Goal: Task Accomplishment & Management: Manage account settings

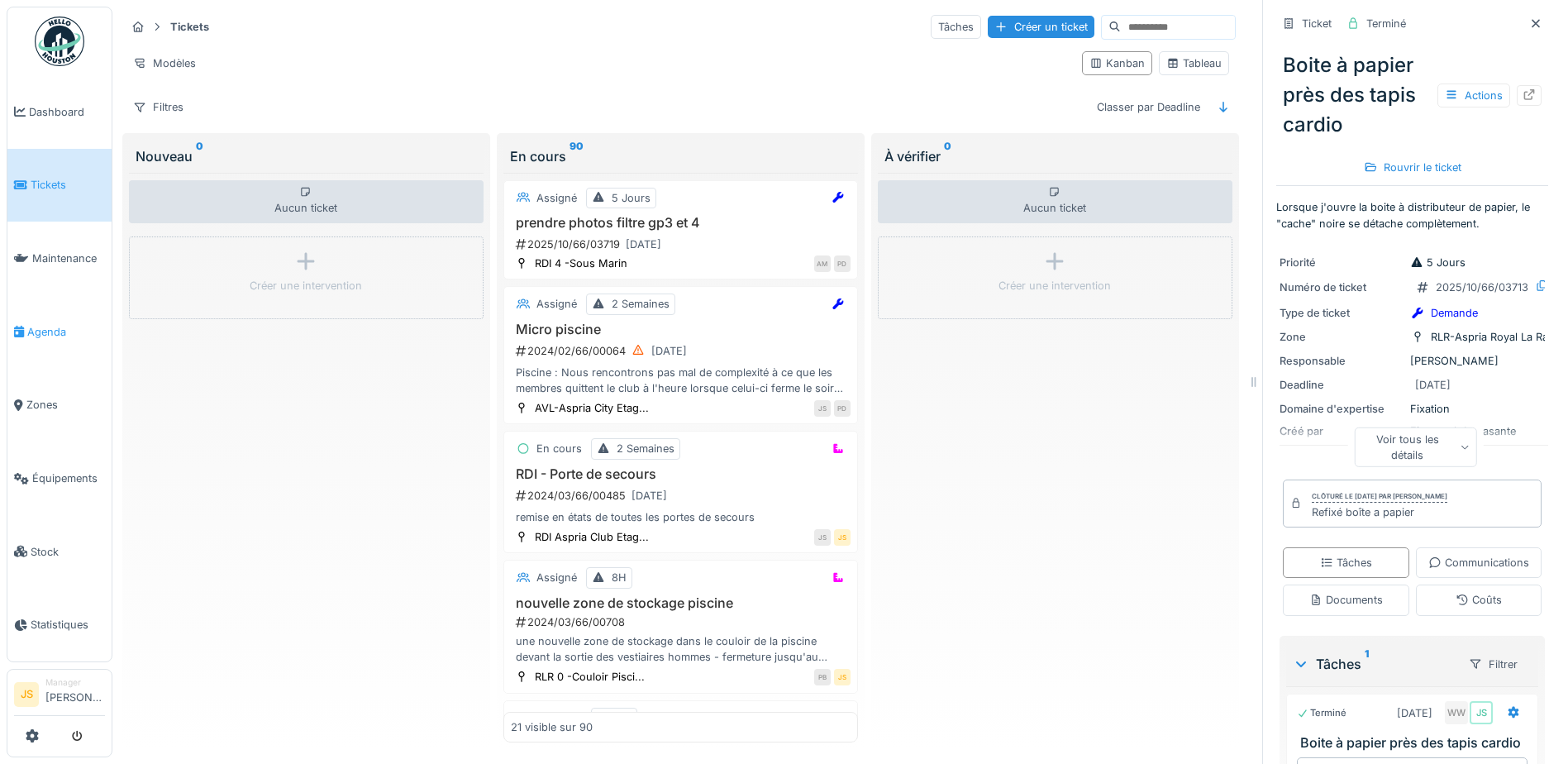
click at [37, 326] on span "Agenda" at bounding box center [65, 332] width 77 height 16
click at [334, 403] on div "Aucun ticket Créer une intervention" at bounding box center [305, 458] width 354 height 569
click at [55, 254] on span "Maintenance" at bounding box center [69, 258] width 73 height 16
click at [44, 324] on span "Agenda" at bounding box center [65, 332] width 77 height 16
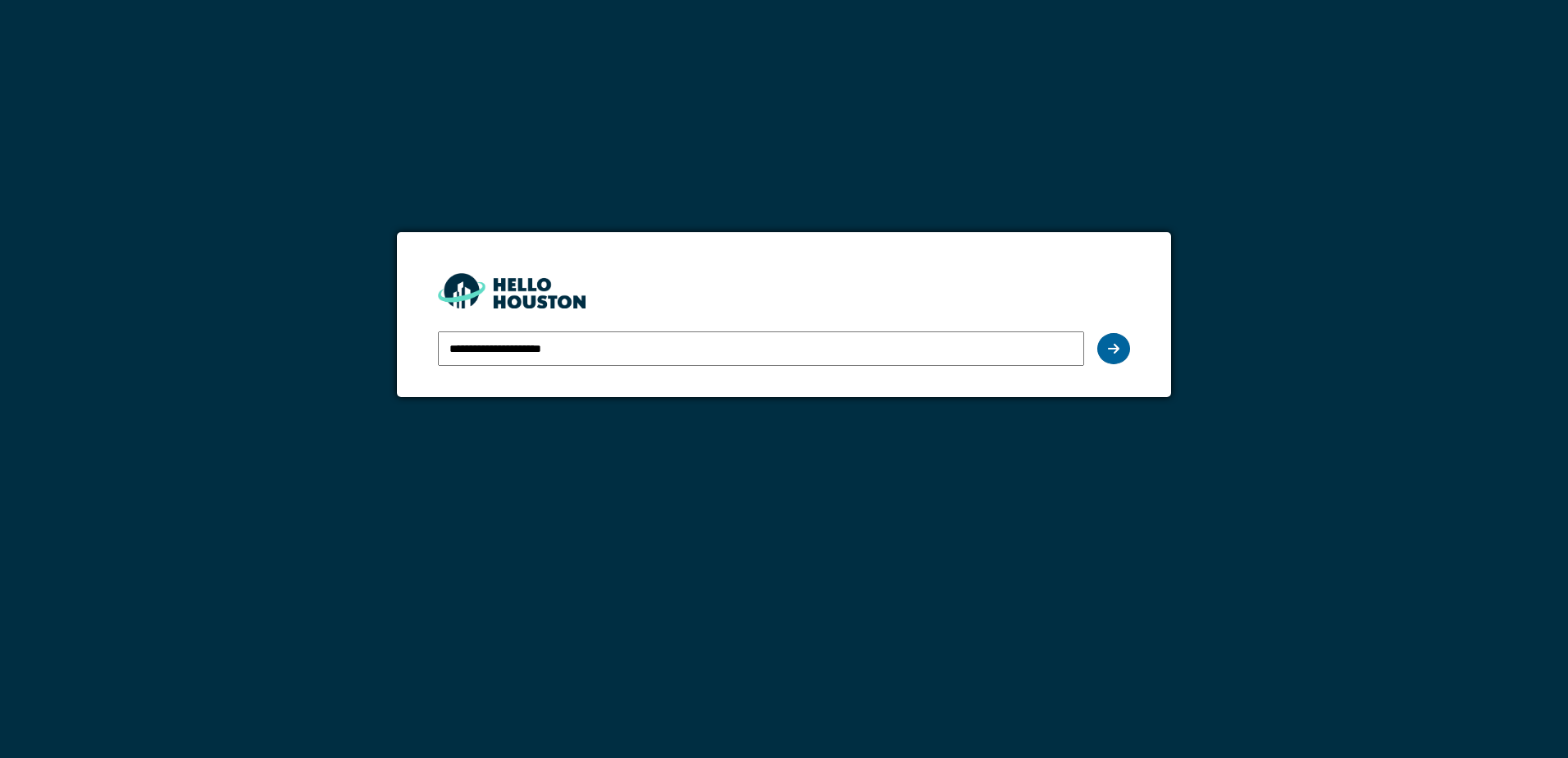
click at [1109, 350] on icon at bounding box center [1113, 348] width 11 height 13
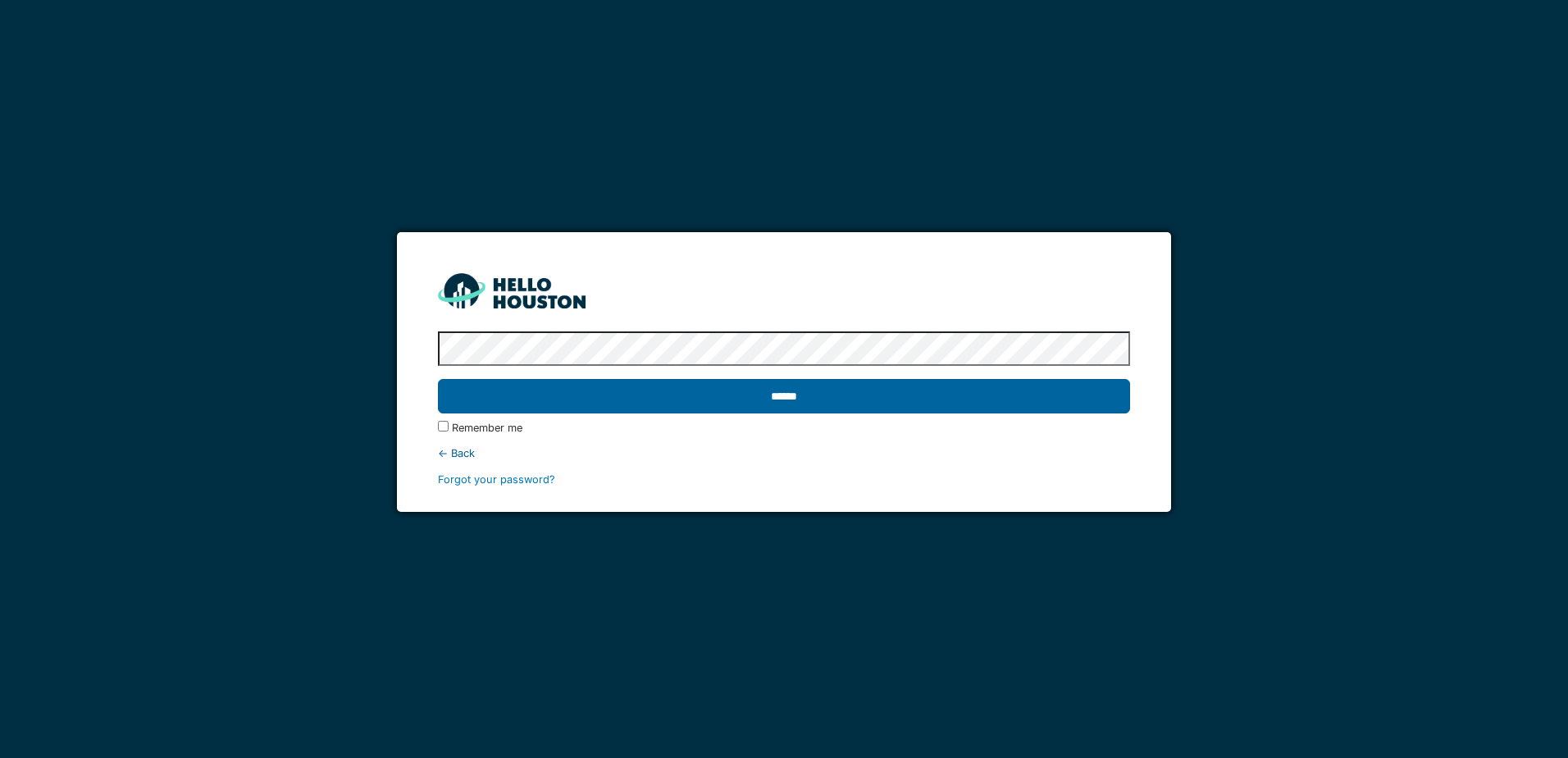
click at [694, 396] on input "******" at bounding box center [783, 396] width 692 height 35
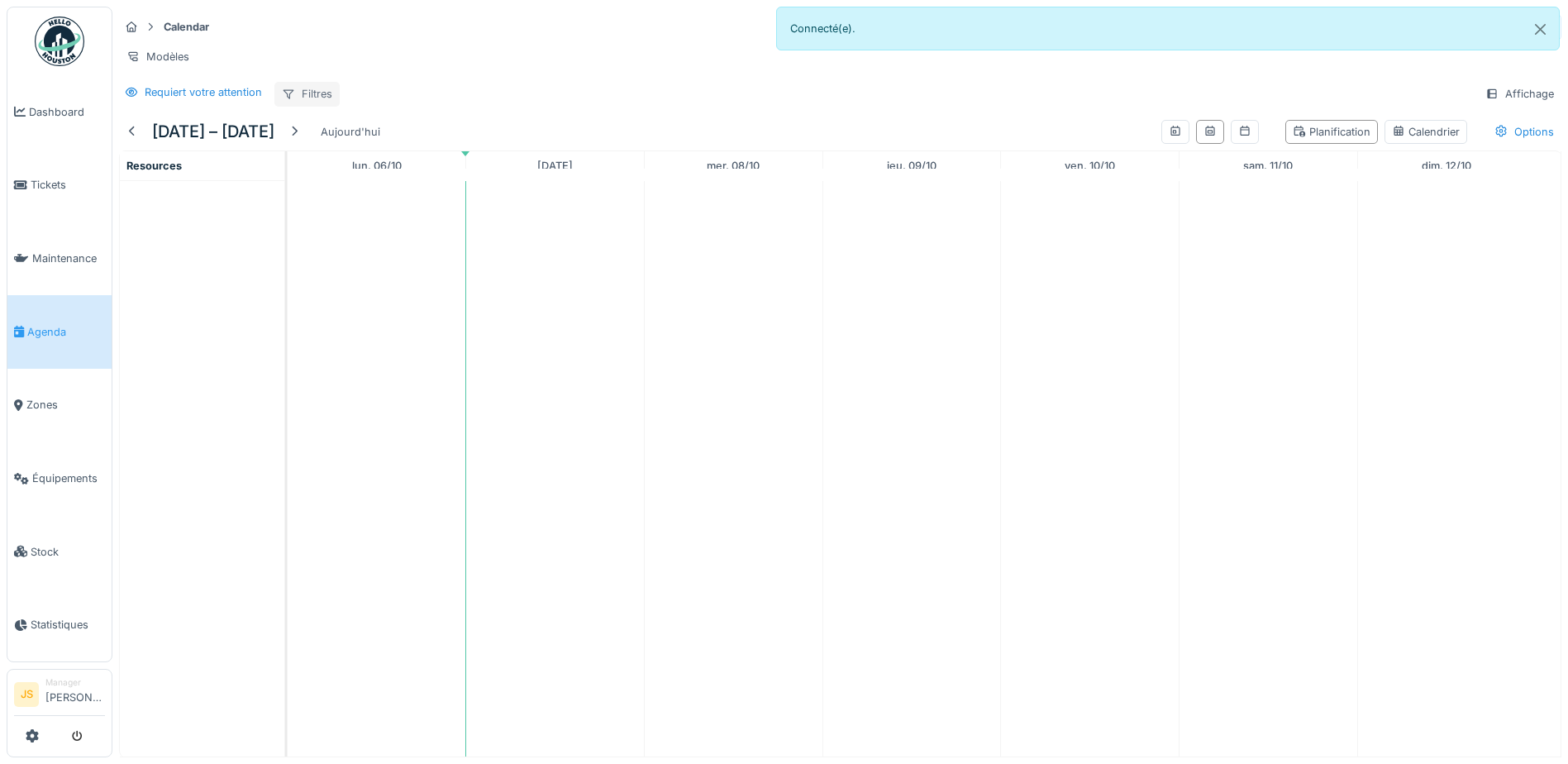
click at [316, 105] on div "Filtres" at bounding box center [306, 94] width 65 height 24
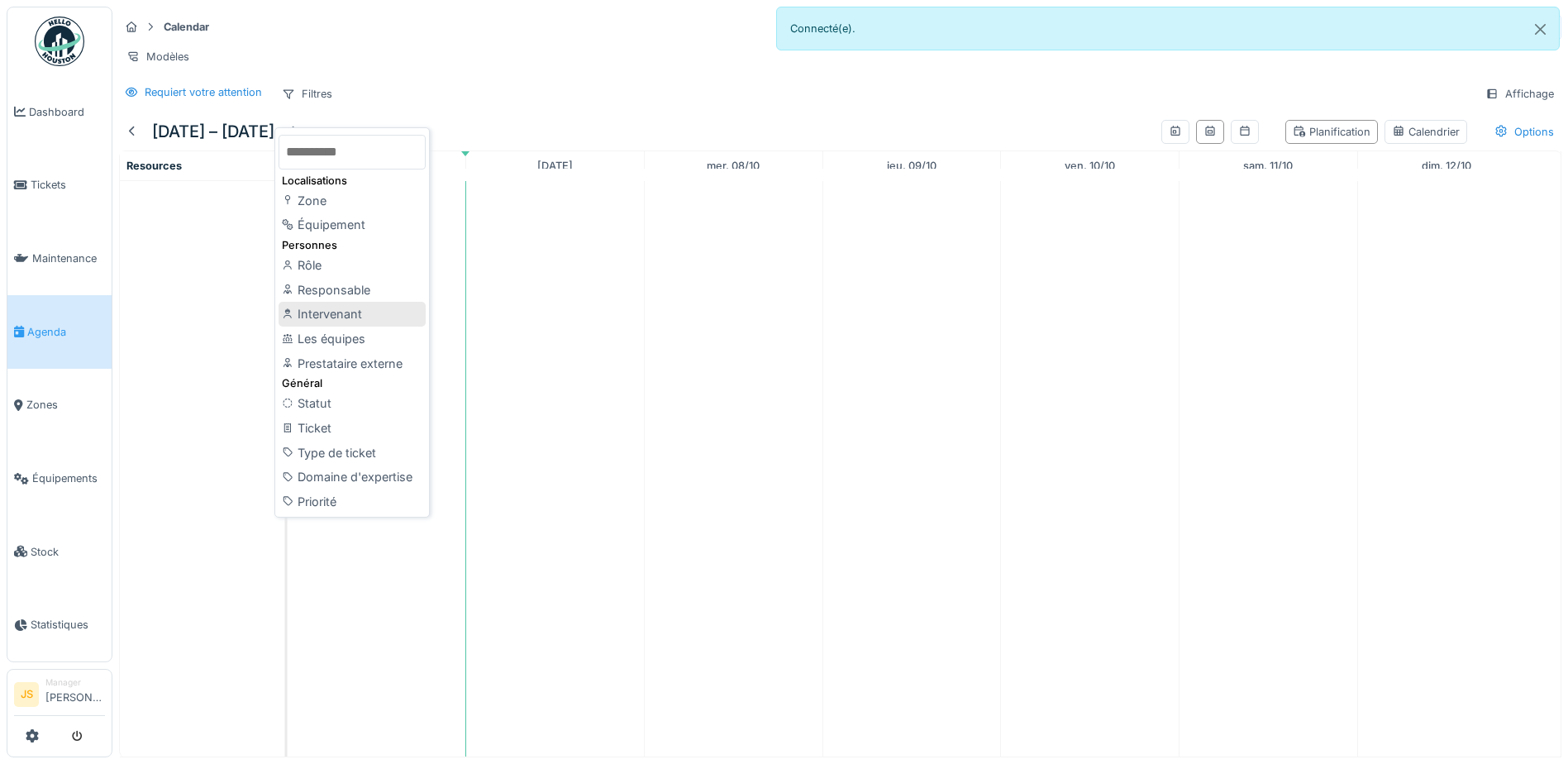
click at [340, 315] on div "Intervenant" at bounding box center [352, 314] width 147 height 24
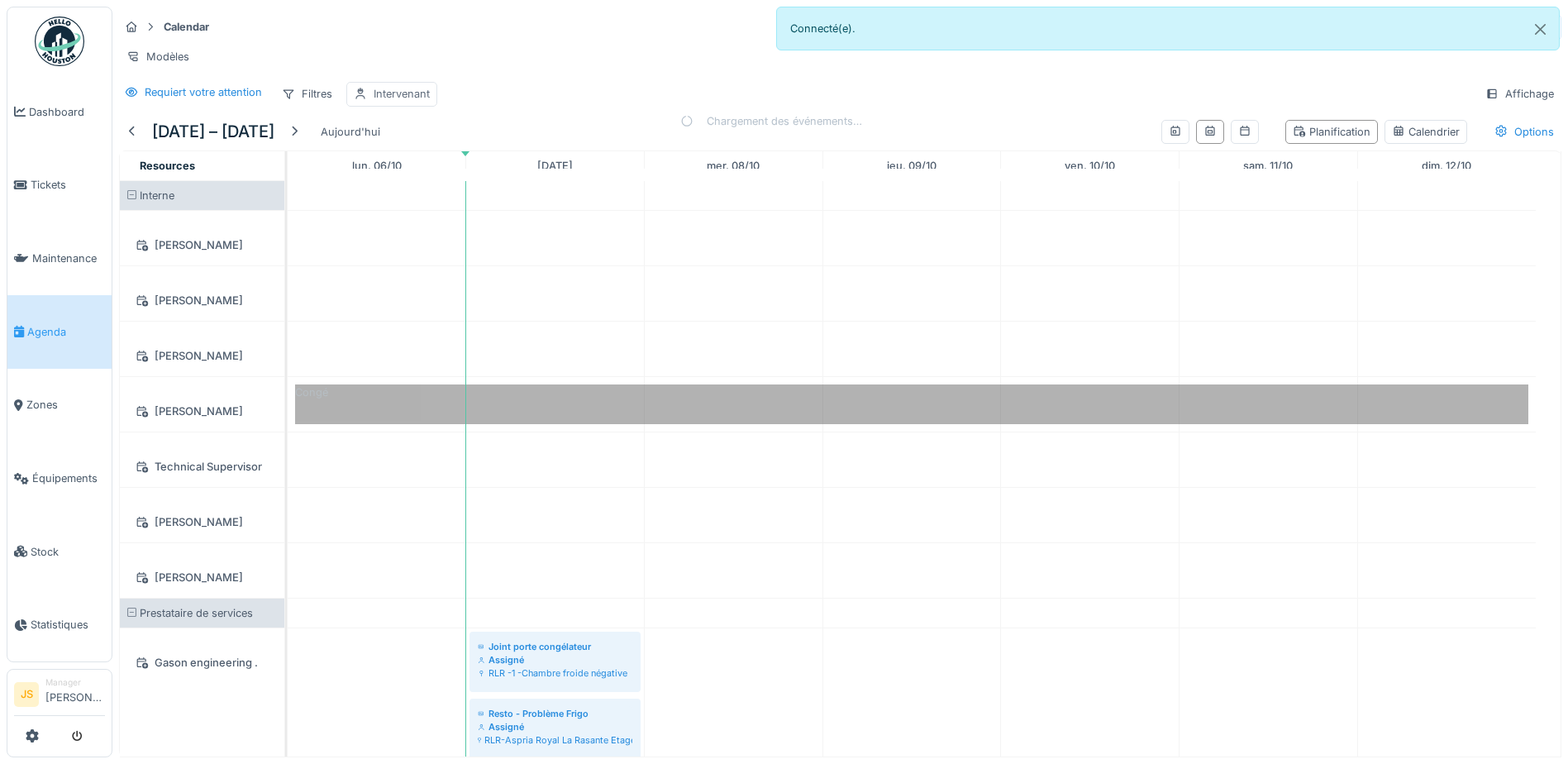
click at [419, 102] on div "Intervenant" at bounding box center [401, 94] width 57 height 16
click at [458, 181] on div "Intervenant" at bounding box center [439, 184] width 155 height 18
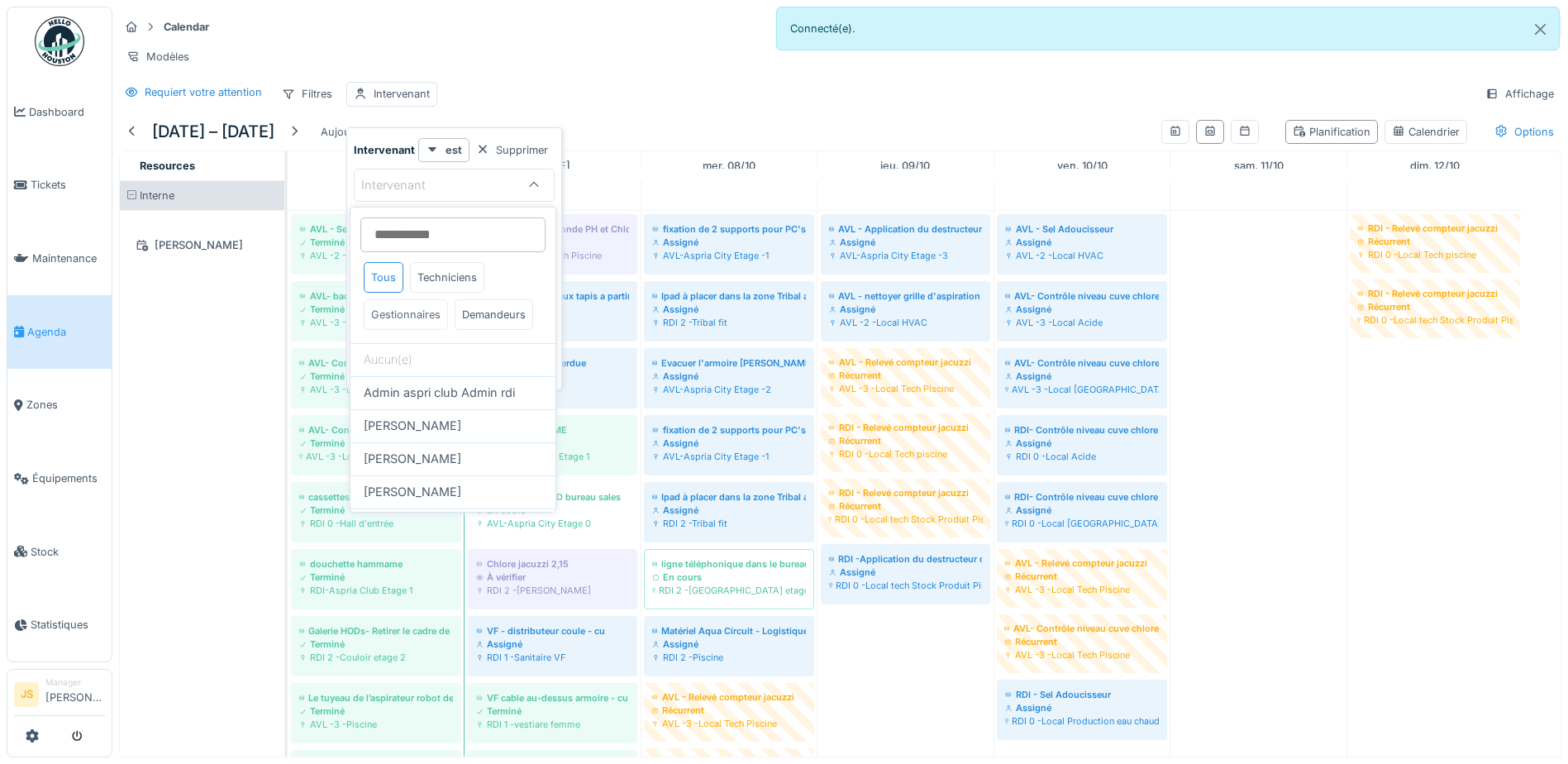
click at [425, 310] on div "Gestionnaires" at bounding box center [405, 314] width 84 height 30
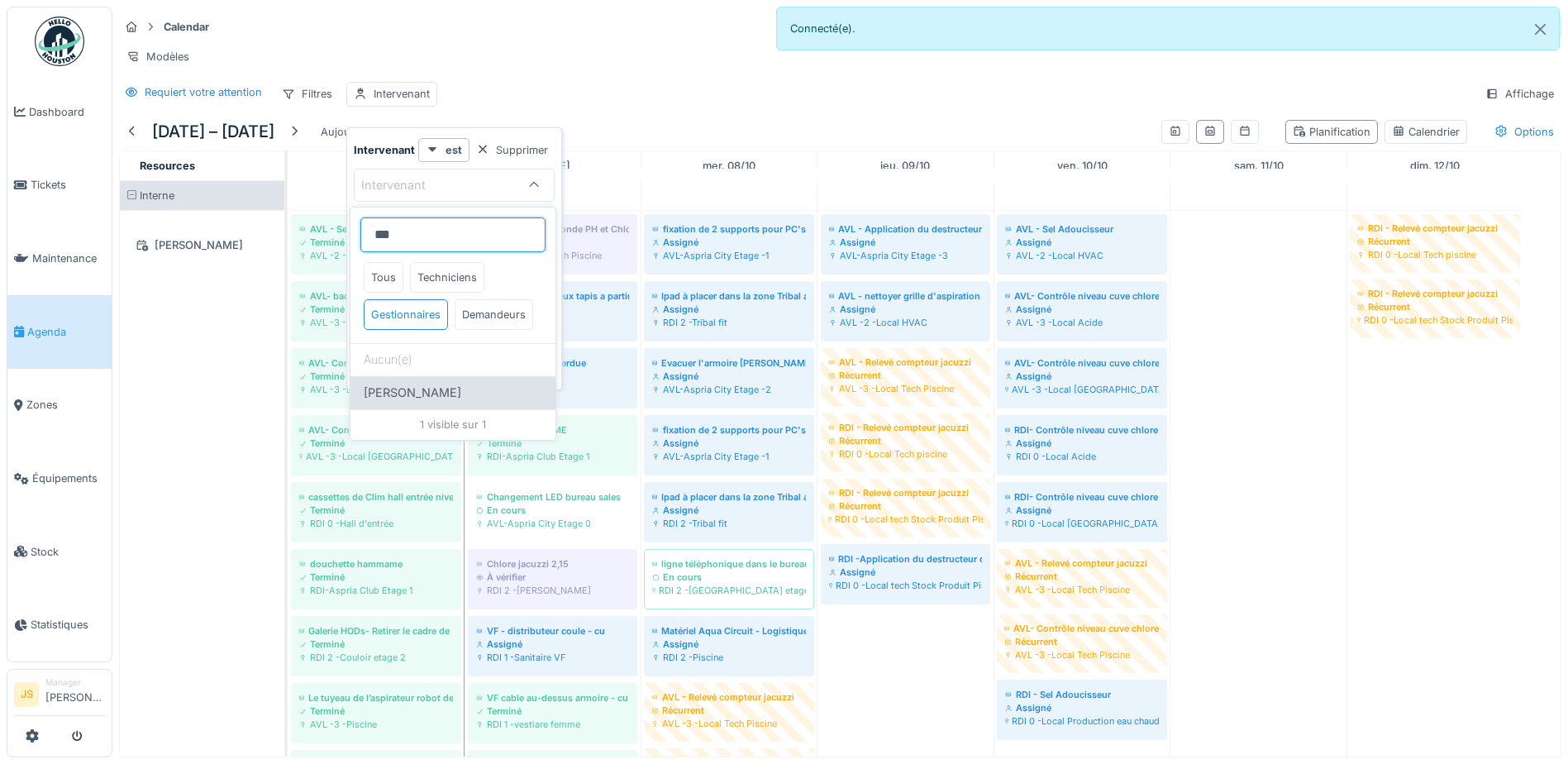
type input "***"
click at [425, 402] on span "Pierre De kan" at bounding box center [412, 392] width 97 height 18
type input "****"
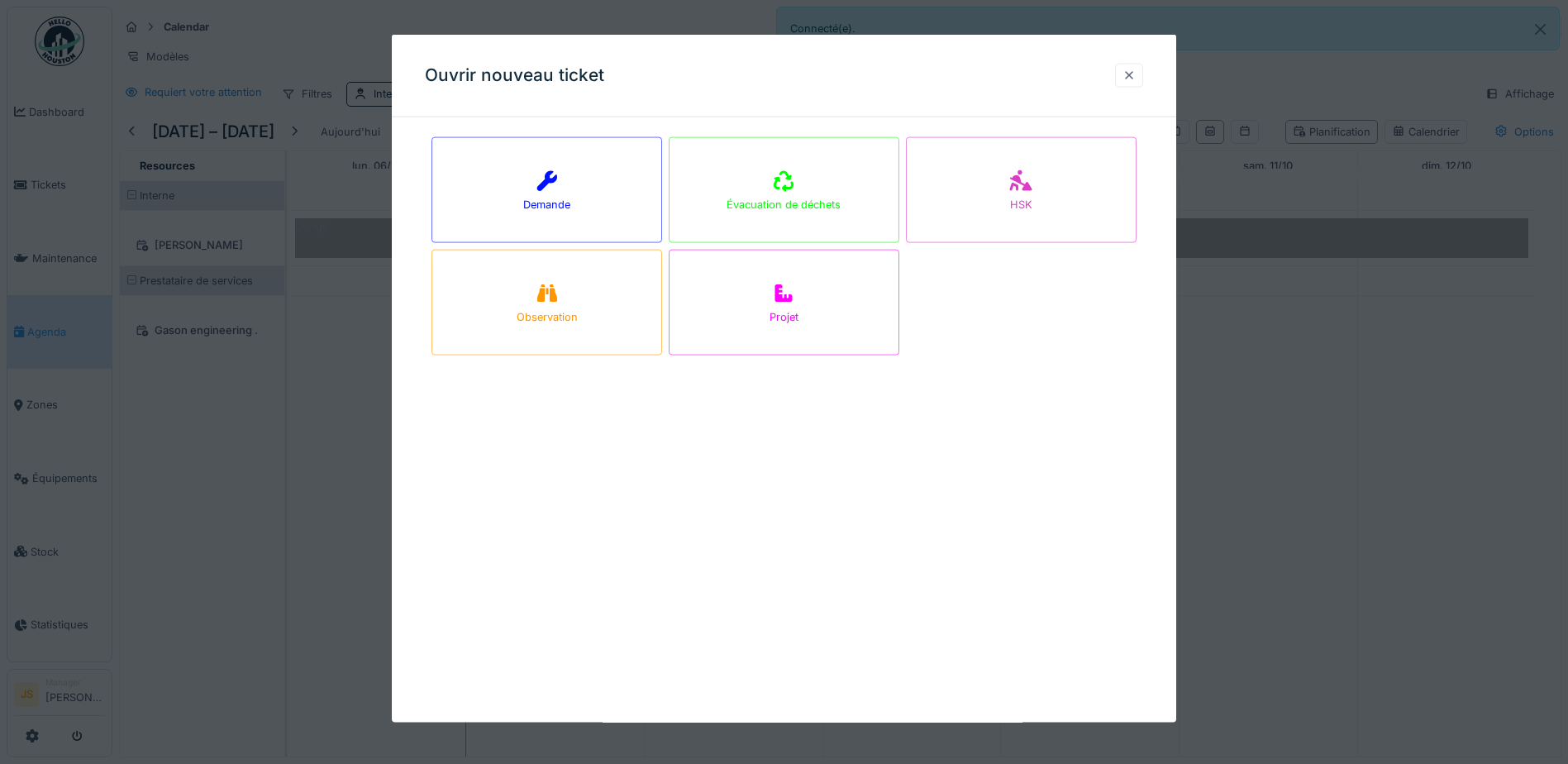
click at [1127, 77] on div at bounding box center [1129, 75] width 28 height 24
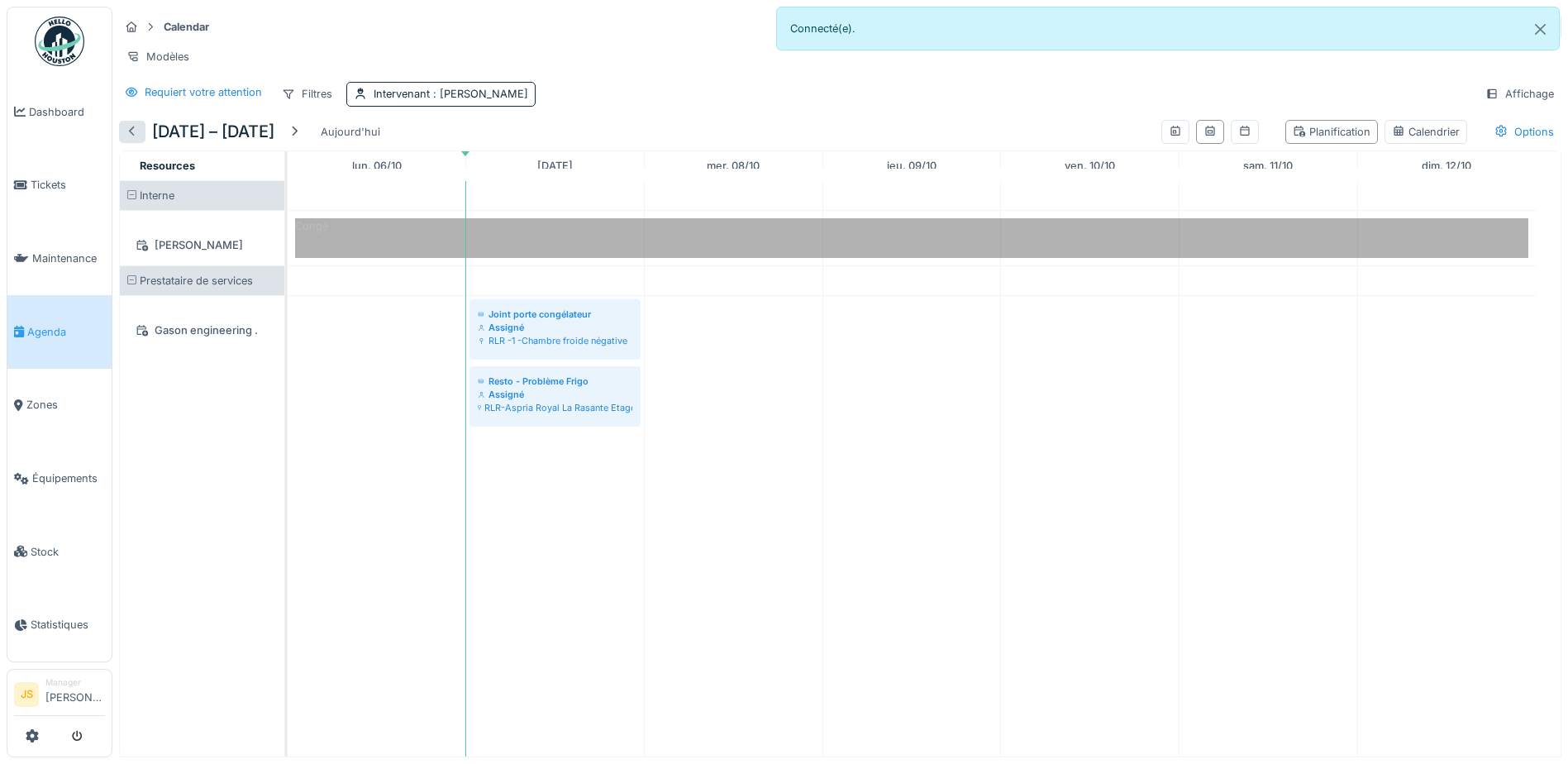
click at [128, 140] on div at bounding box center [131, 131] width 13 height 16
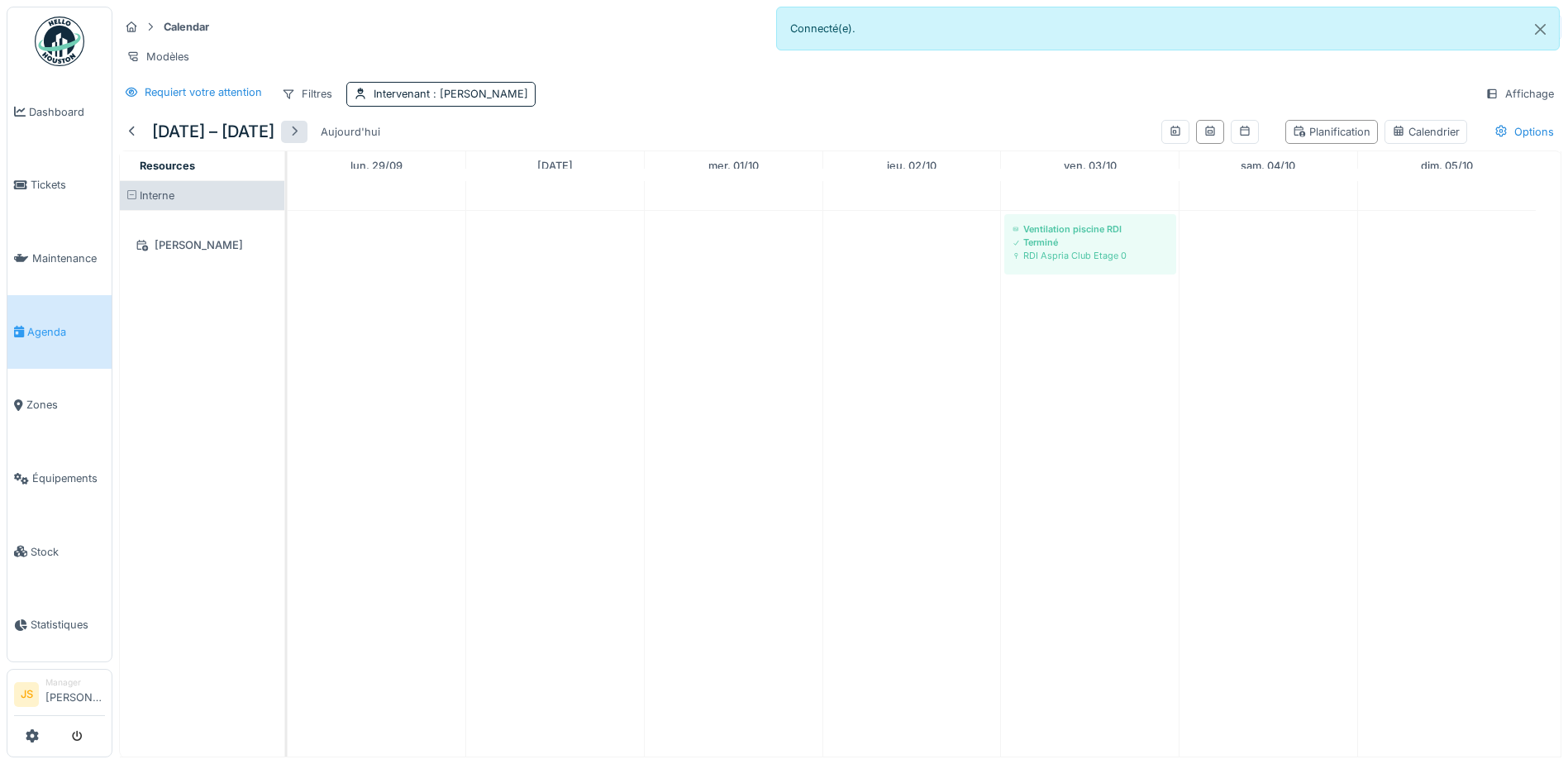
click at [301, 140] on div at bounding box center [294, 131] width 13 height 16
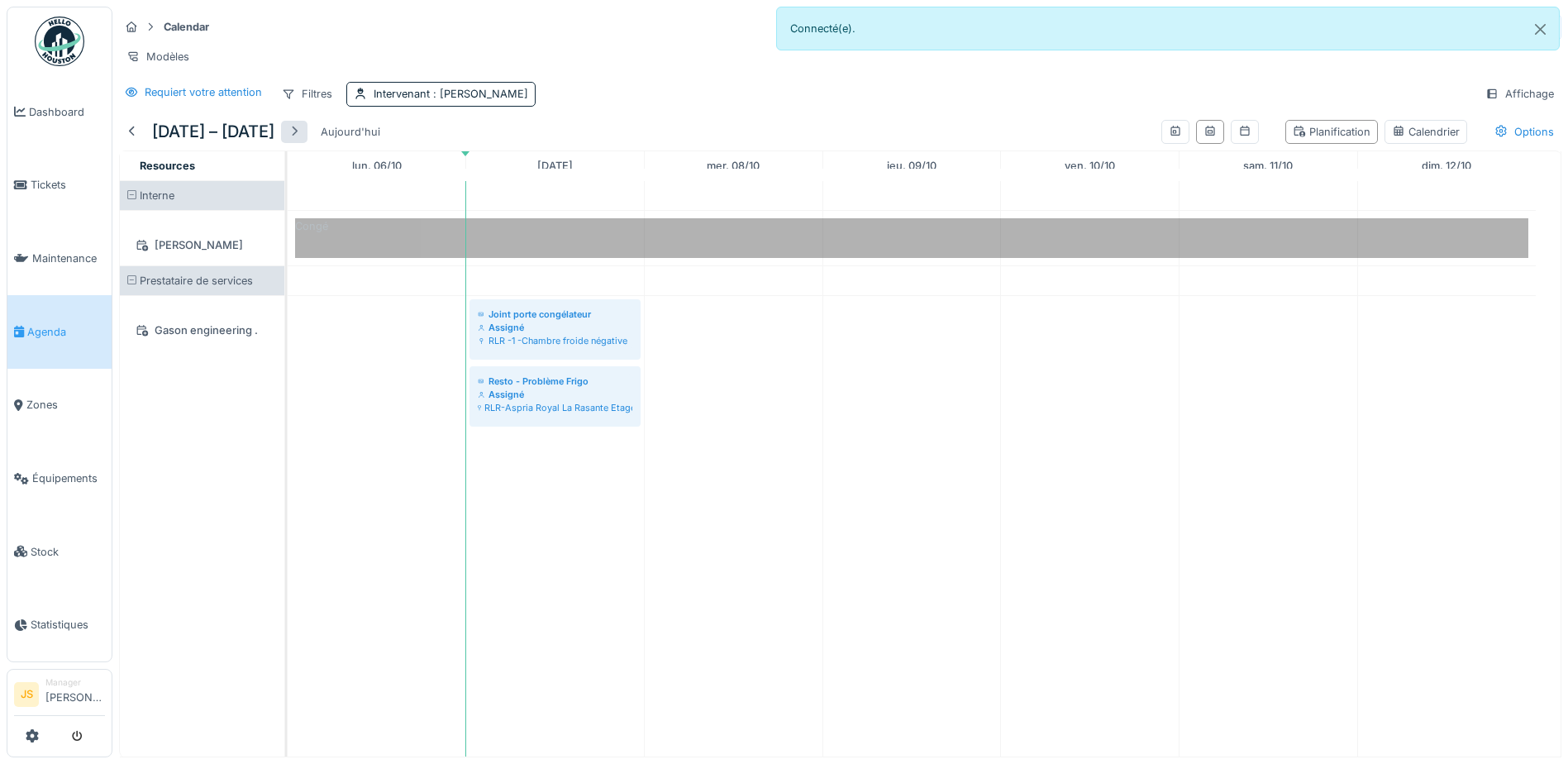
click at [345, 142] on div "Aujourd'hui" at bounding box center [351, 132] width 73 height 23
click at [301, 140] on div at bounding box center [294, 131] width 13 height 16
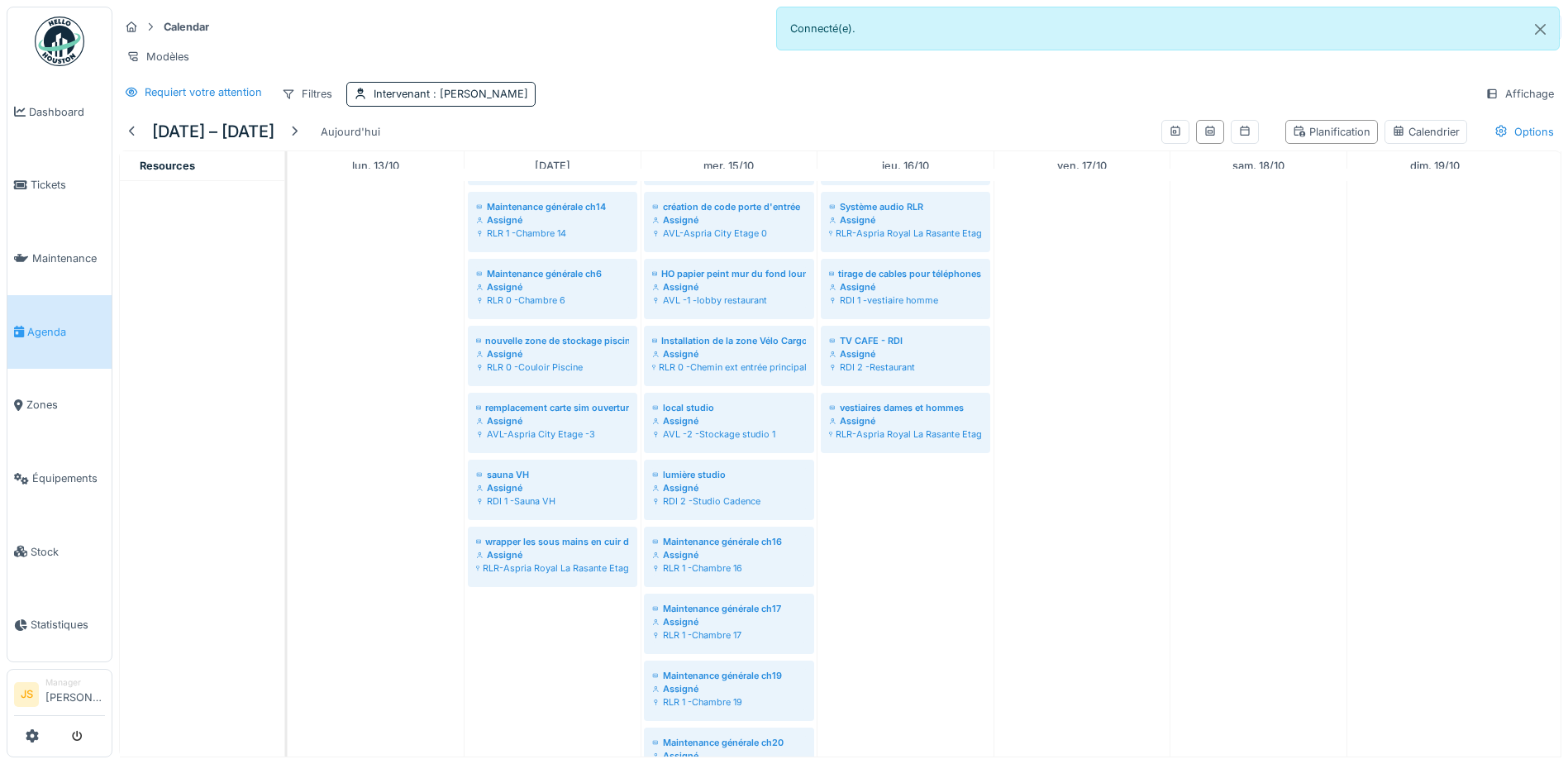
scroll to position [496, 0]
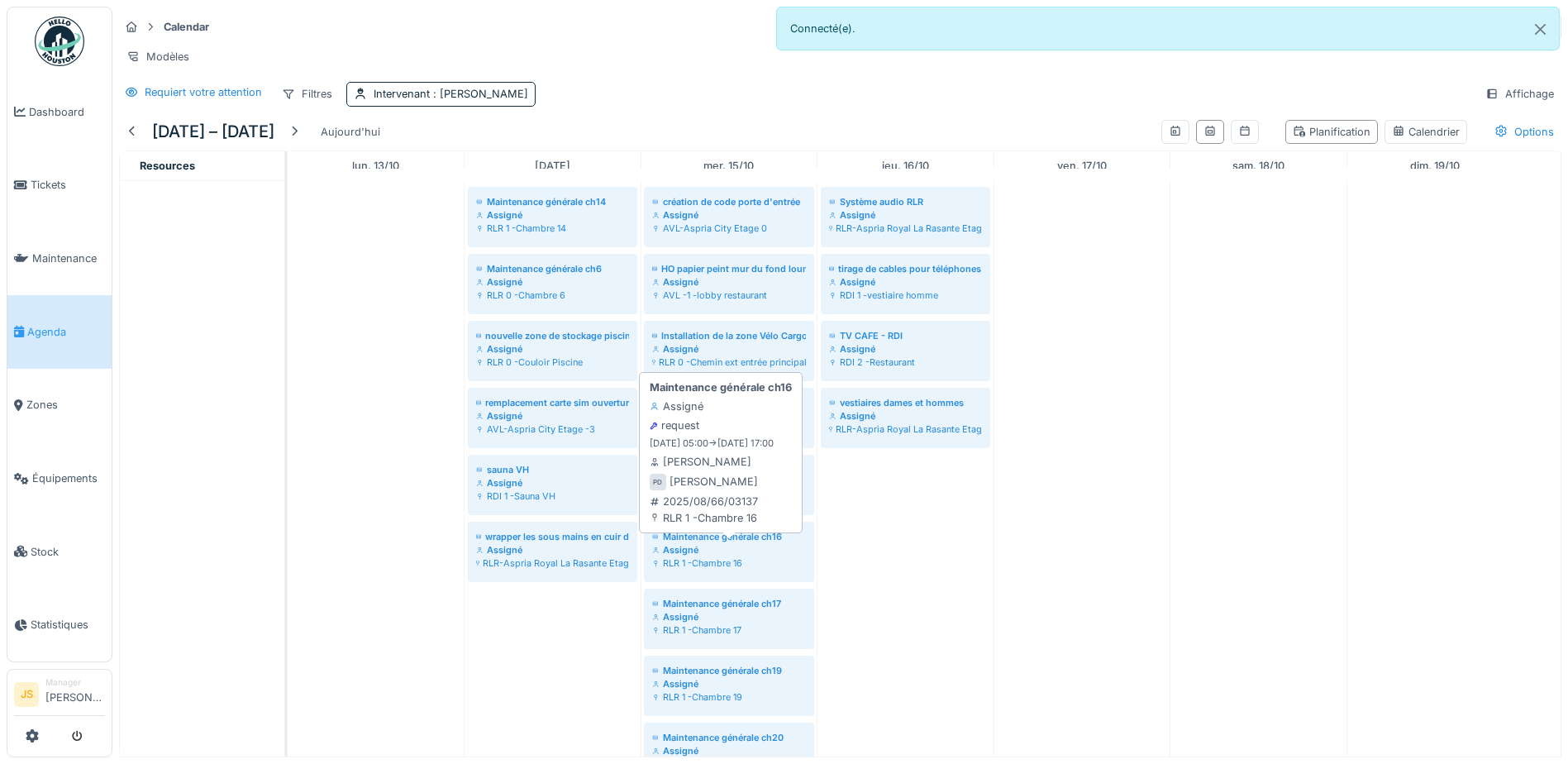
click at [720, 556] on div "Assigné" at bounding box center [728, 549] width 154 height 13
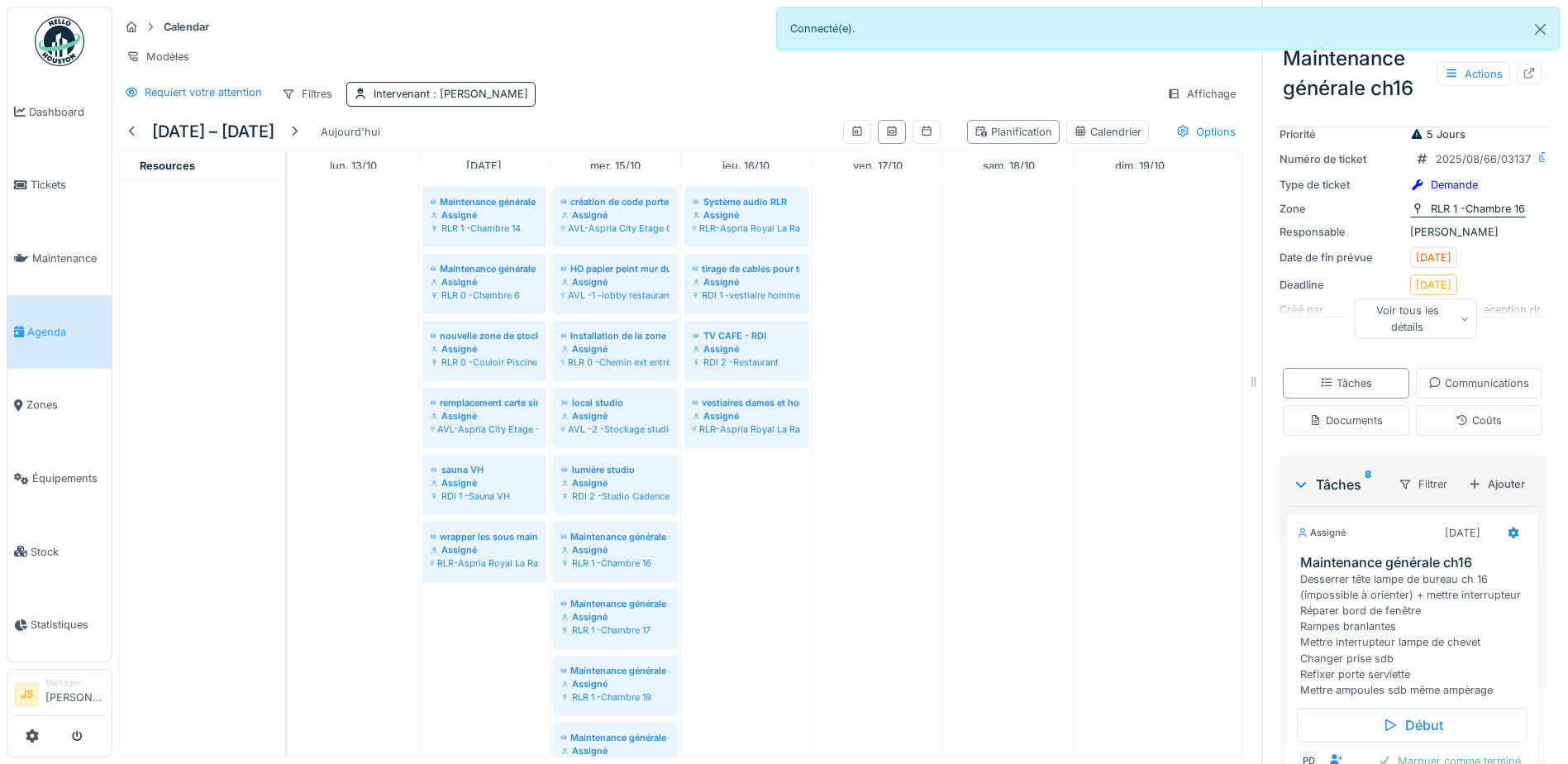
scroll to position [165, 0]
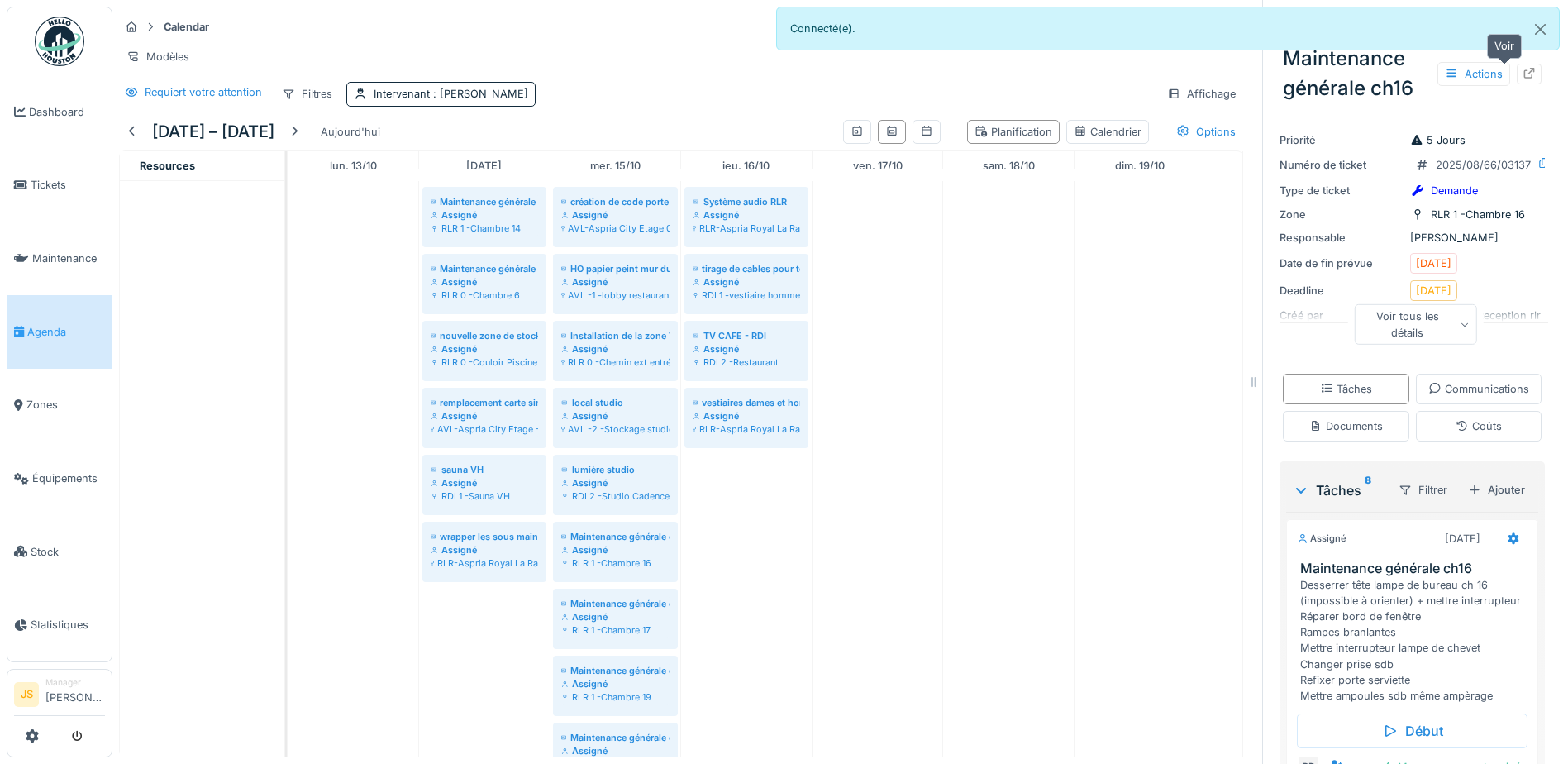
click at [1523, 71] on icon at bounding box center [1529, 73] width 13 height 10
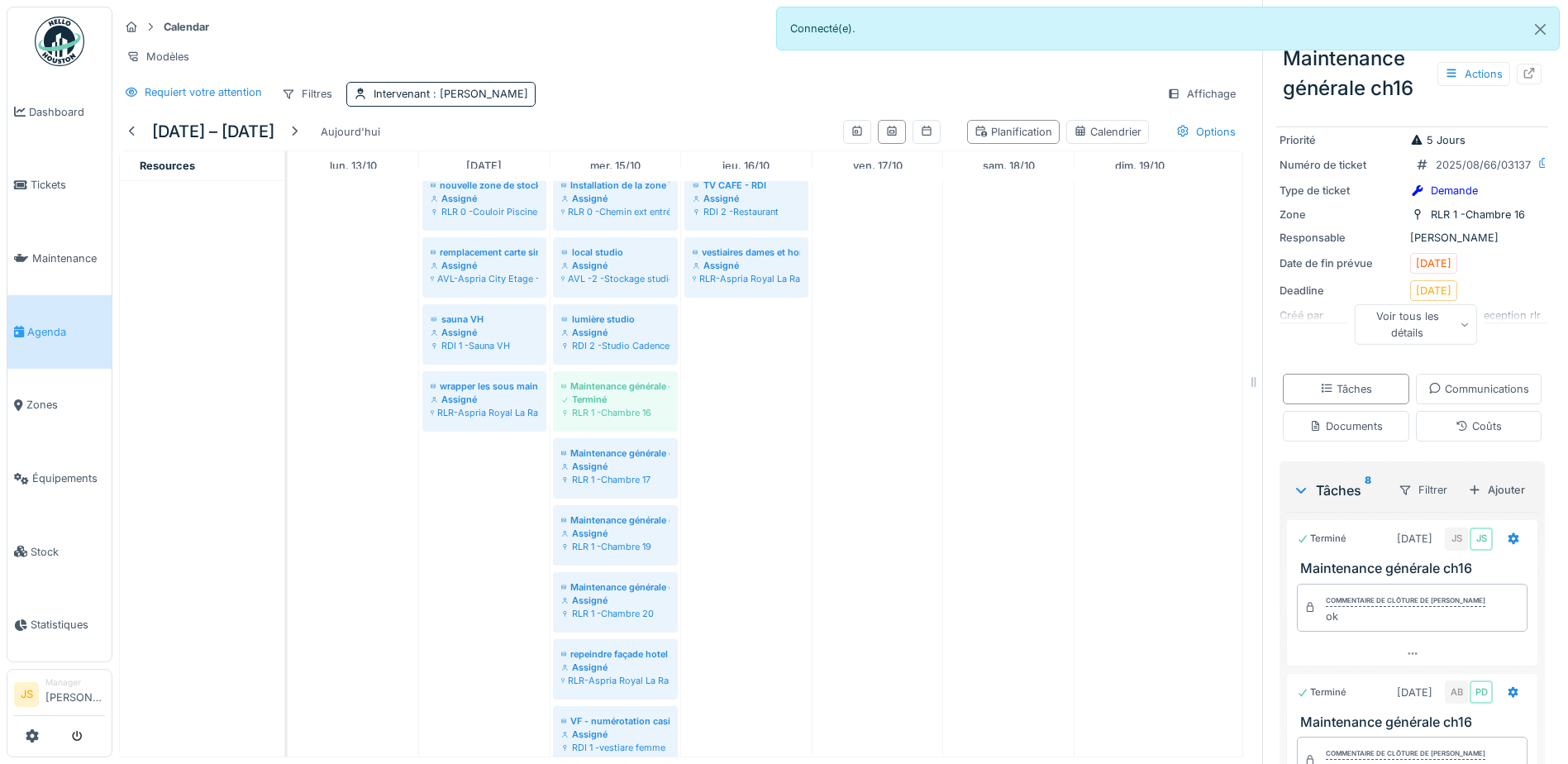
scroll to position [0, 0]
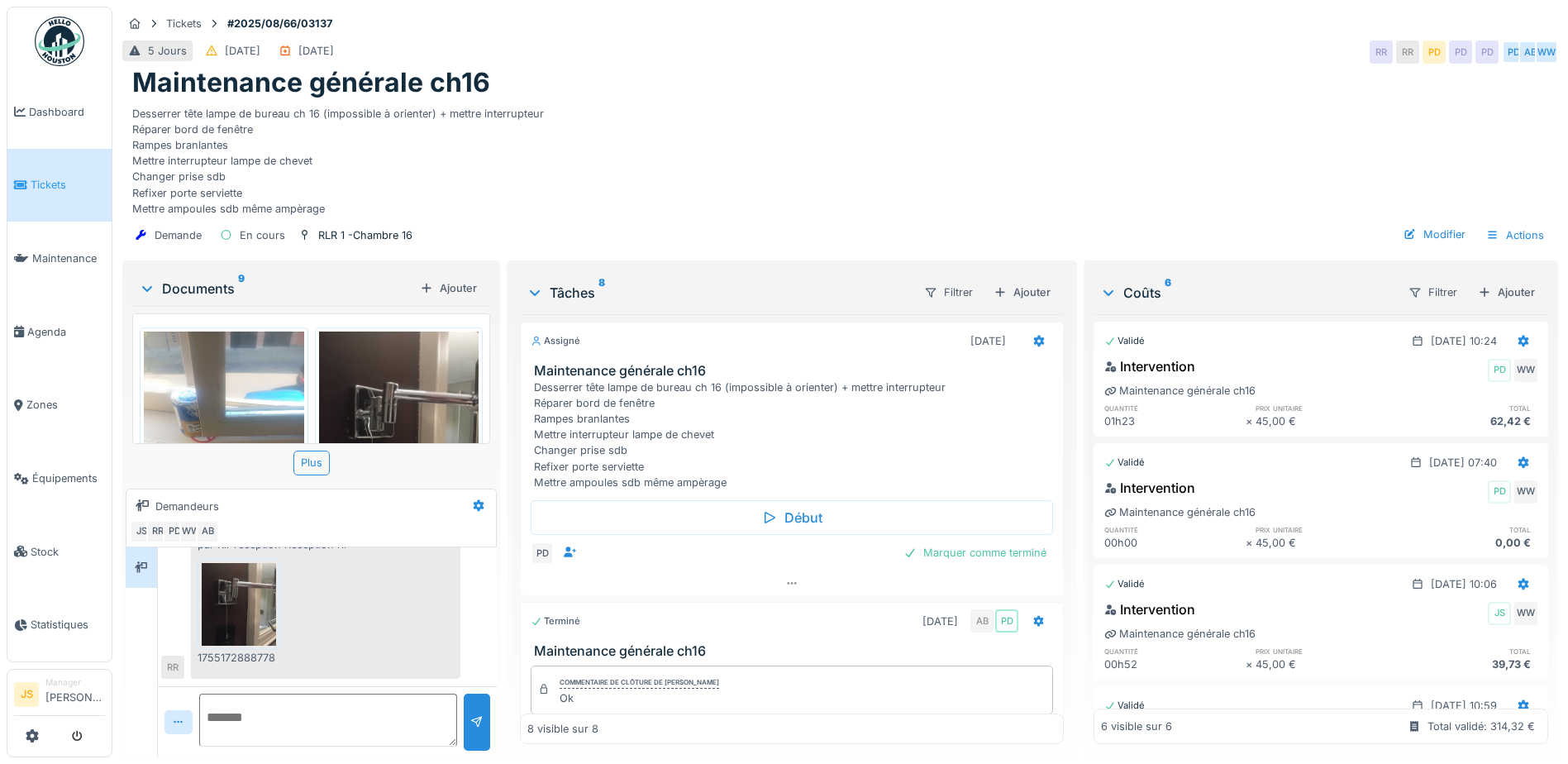
click at [204, 434] on img at bounding box center [224, 438] width 160 height 213
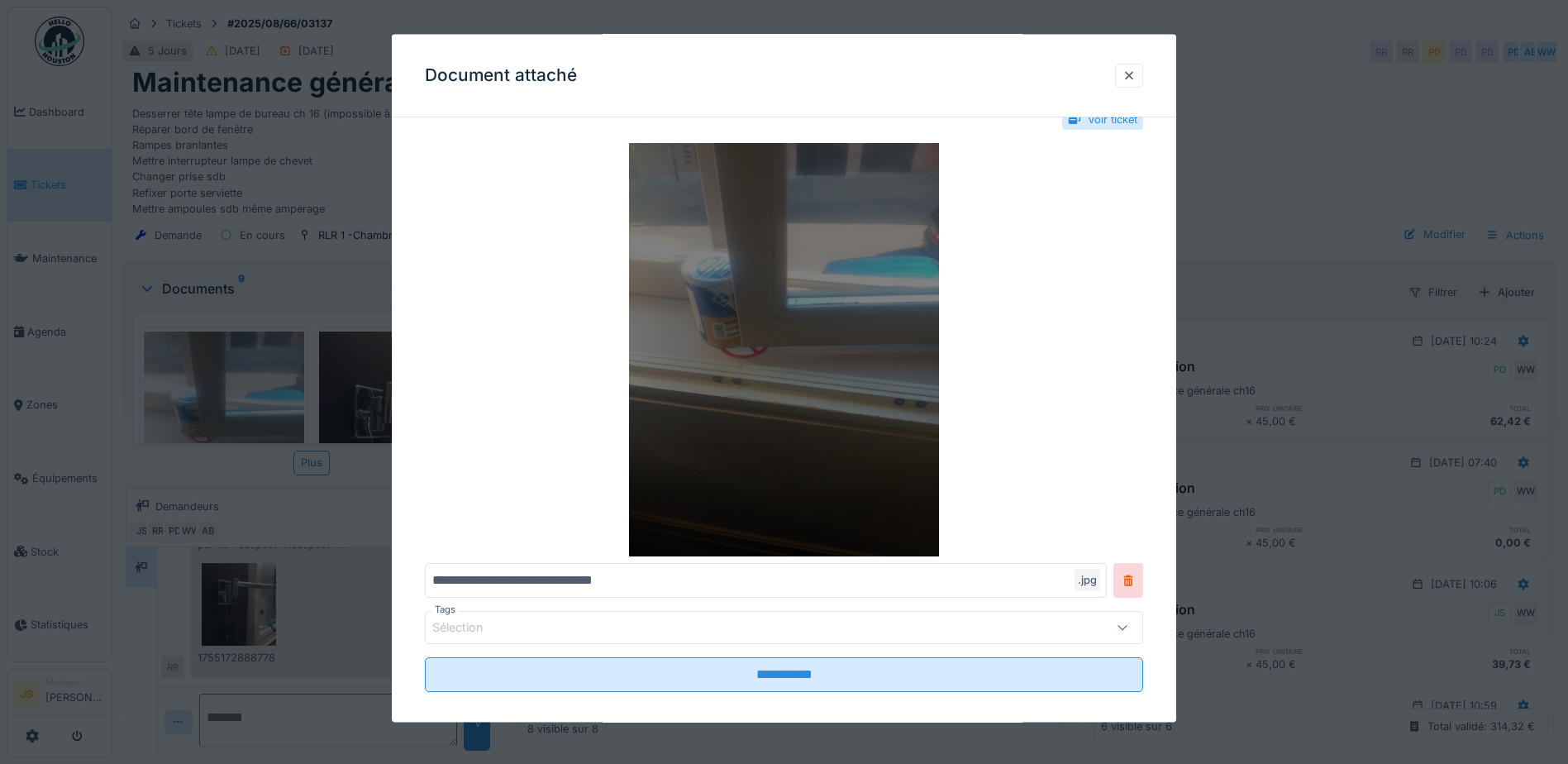
scroll to position [50, 0]
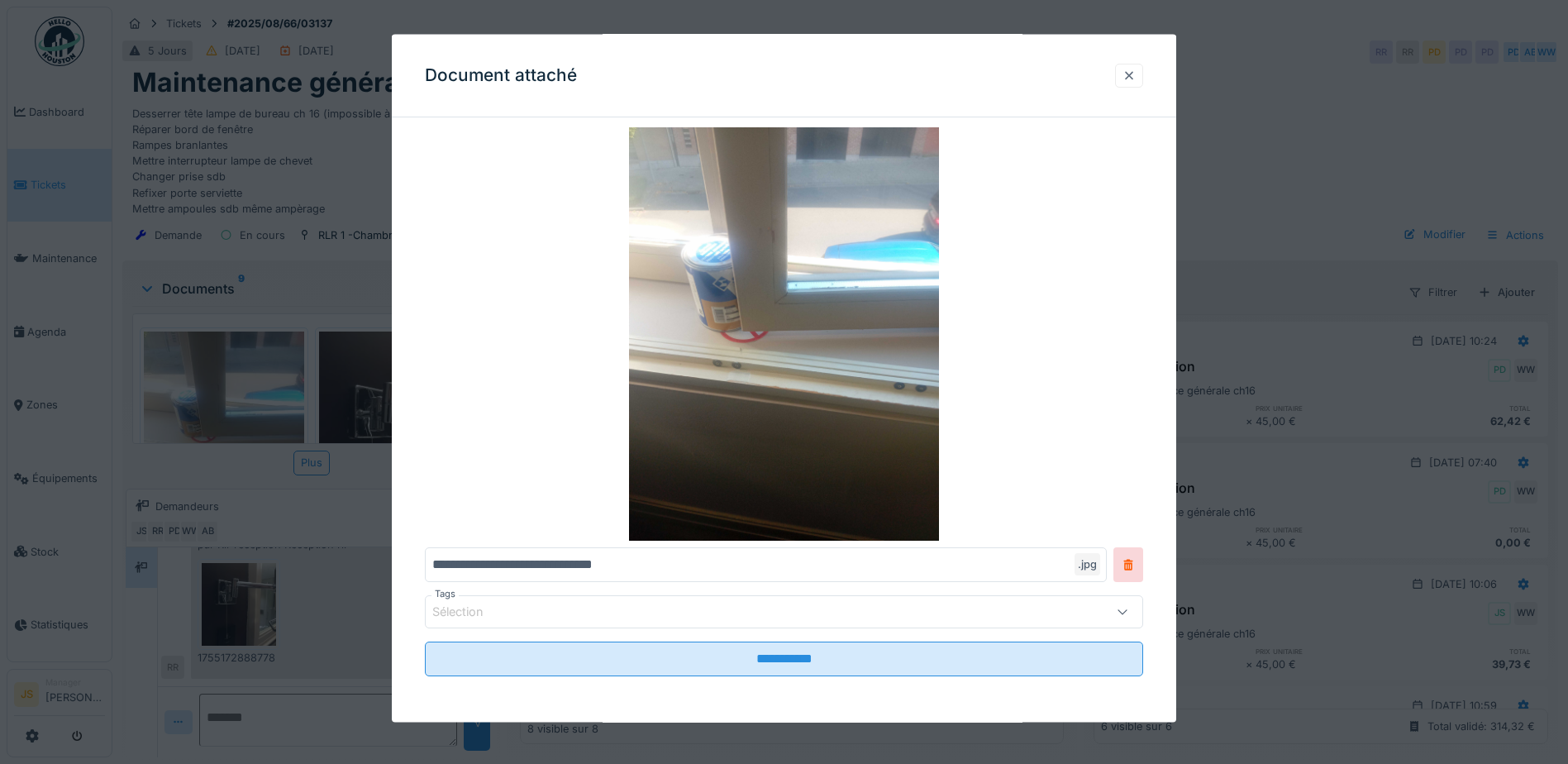
click at [1136, 67] on div at bounding box center [1129, 75] width 13 height 16
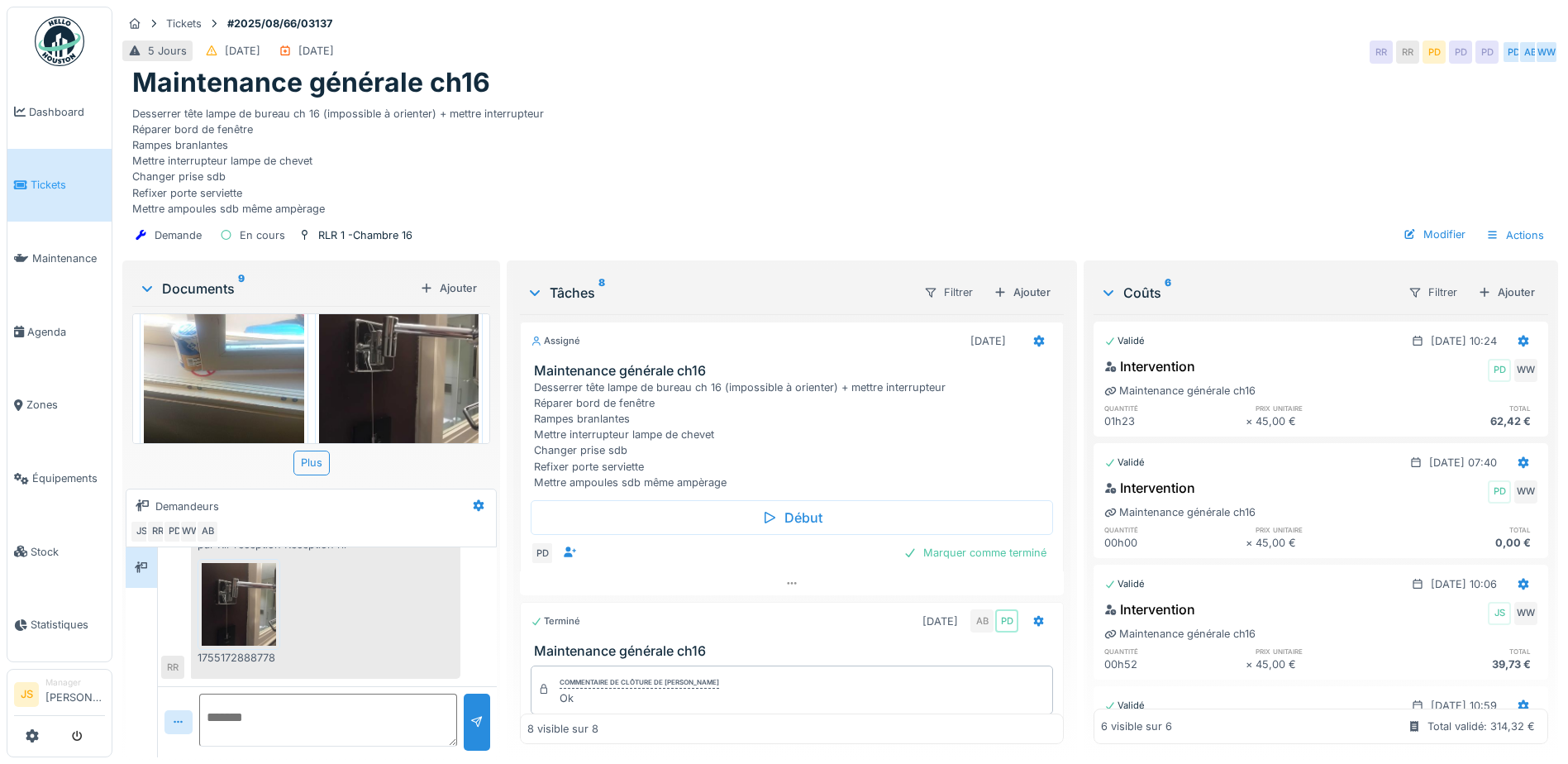
scroll to position [0, 0]
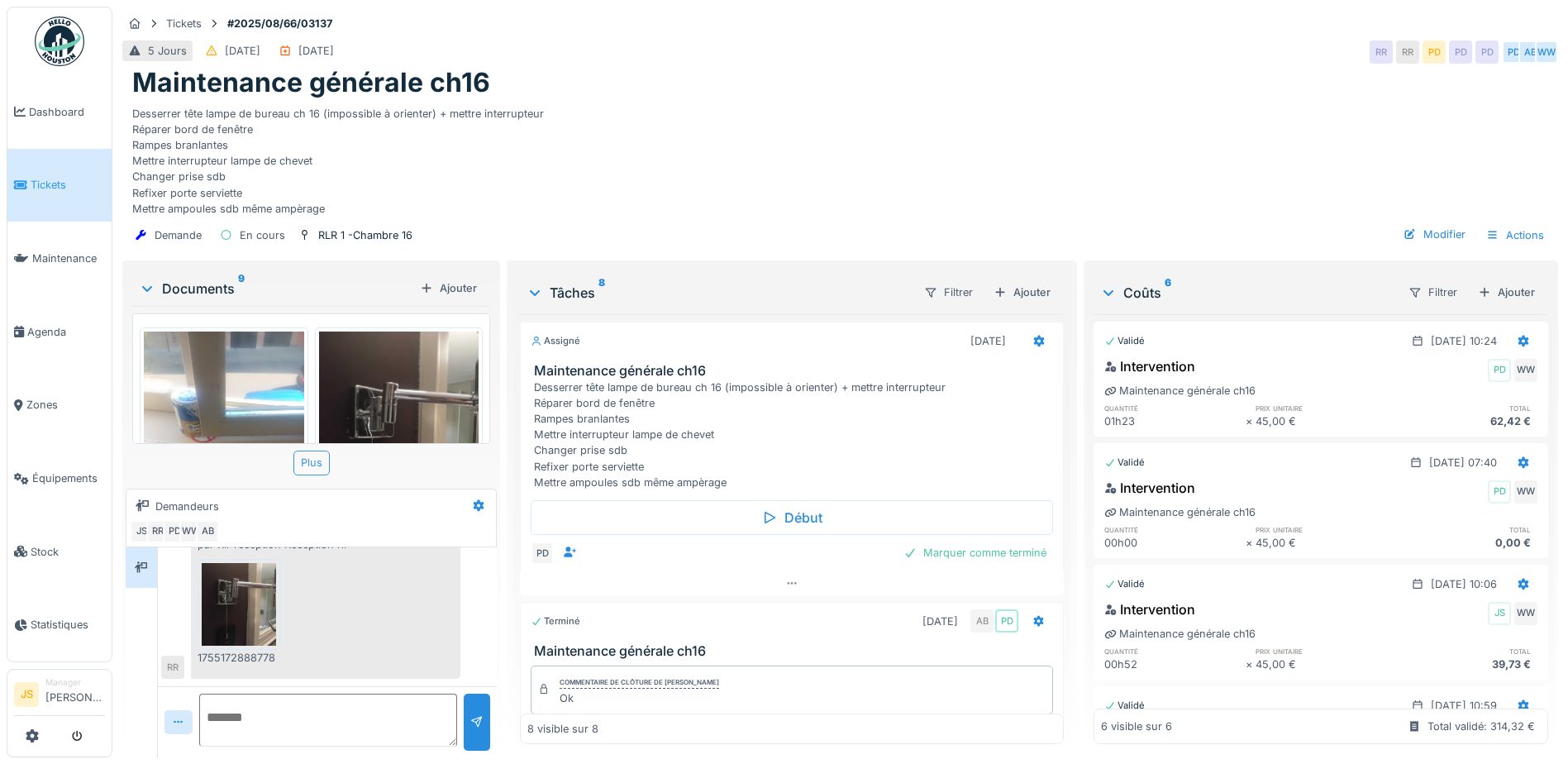
click at [308, 474] on div "Plus" at bounding box center [312, 463] width 37 height 24
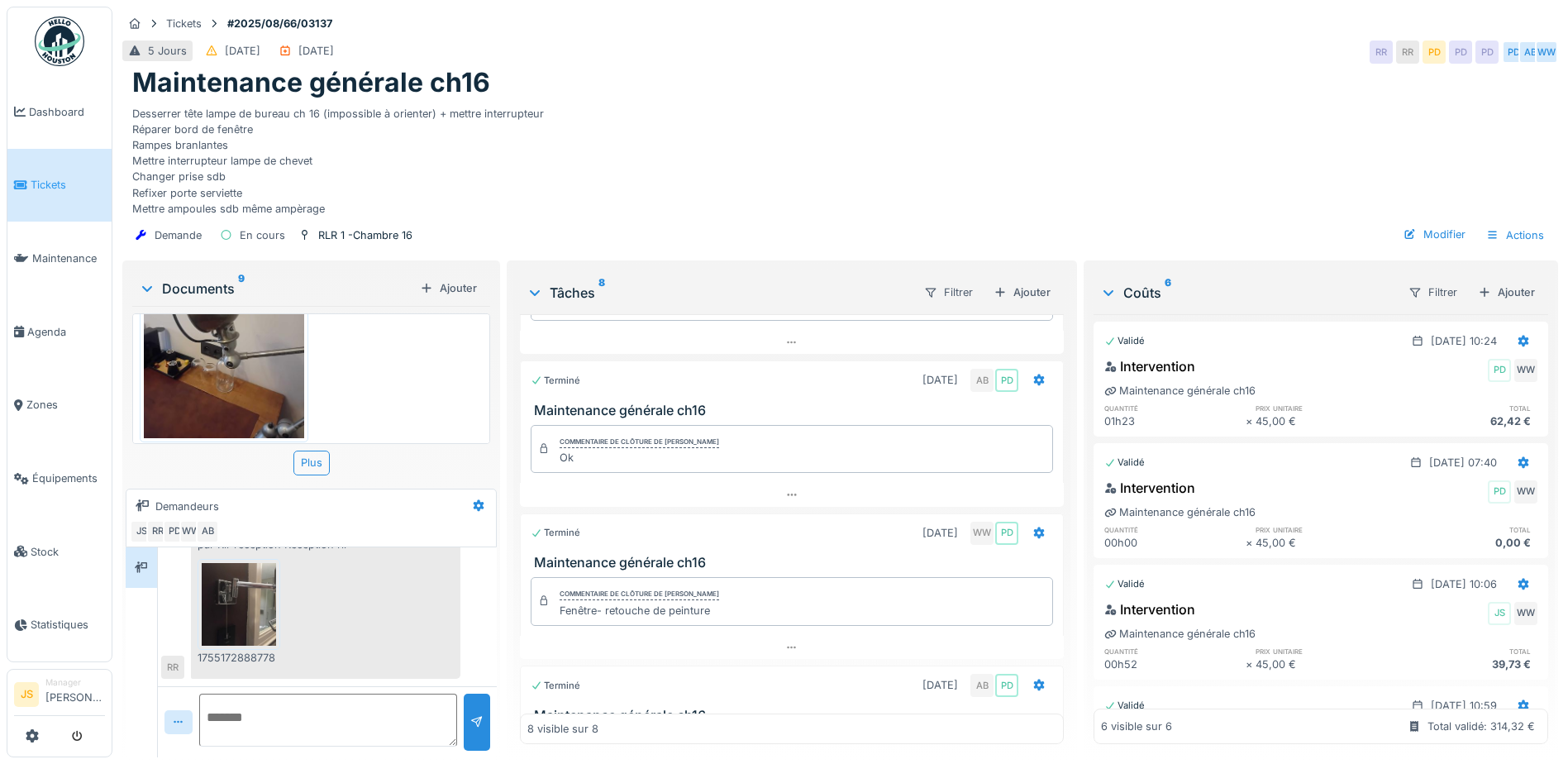
scroll to position [413, 0]
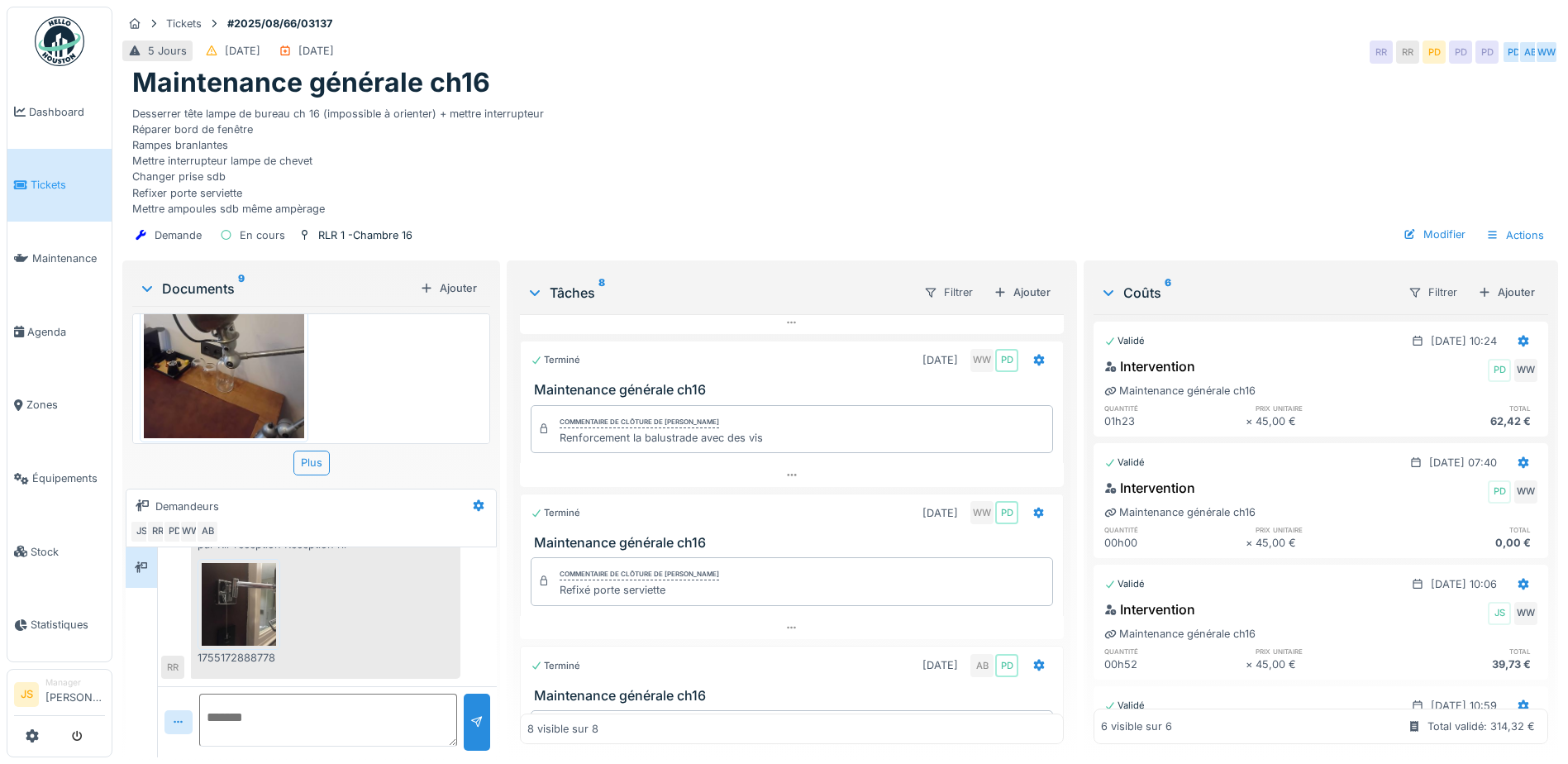
click at [586, 398] on h3 "Maintenance générale ch16" at bounding box center [795, 390] width 522 height 16
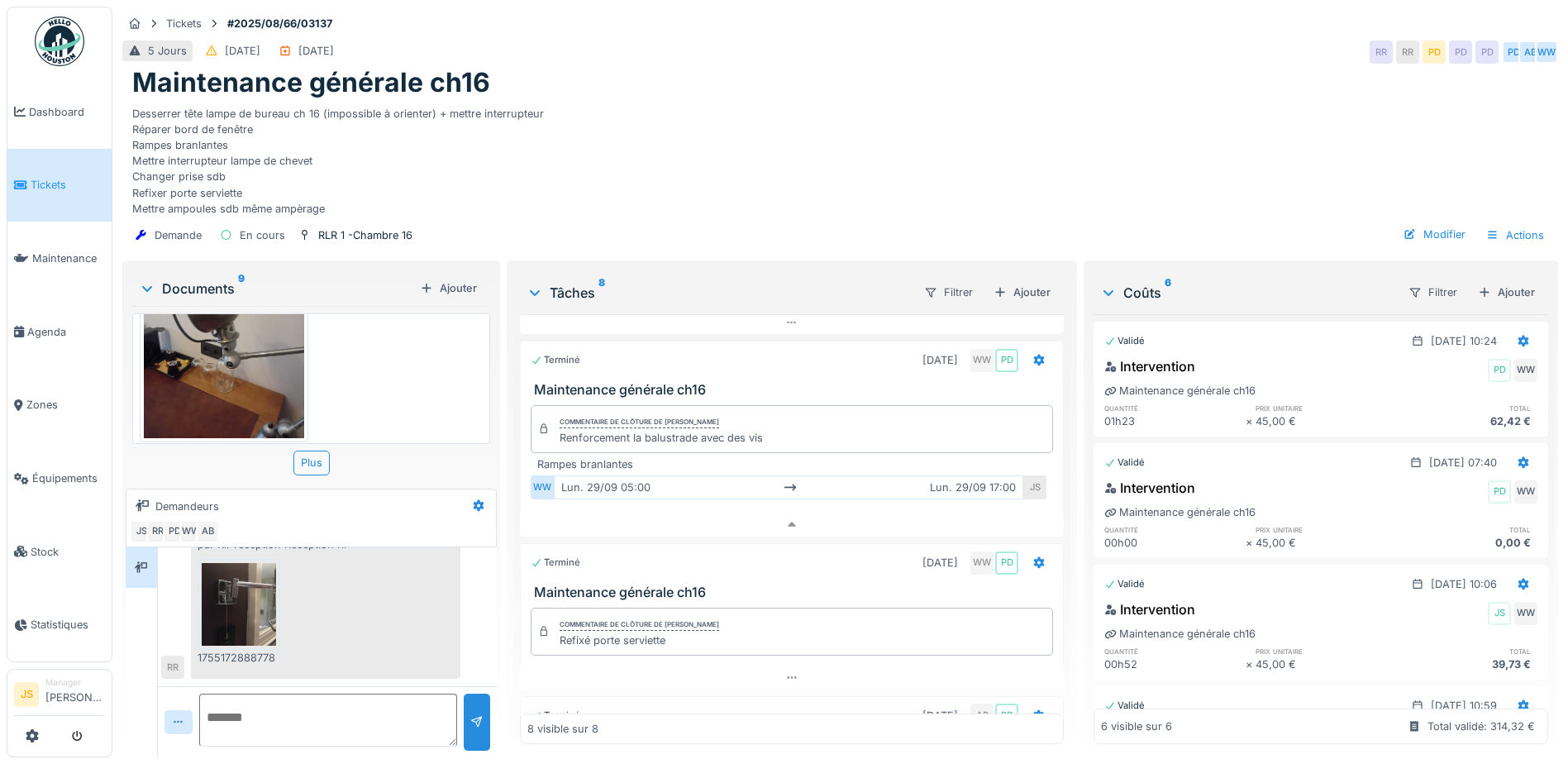
scroll to position [488, 0]
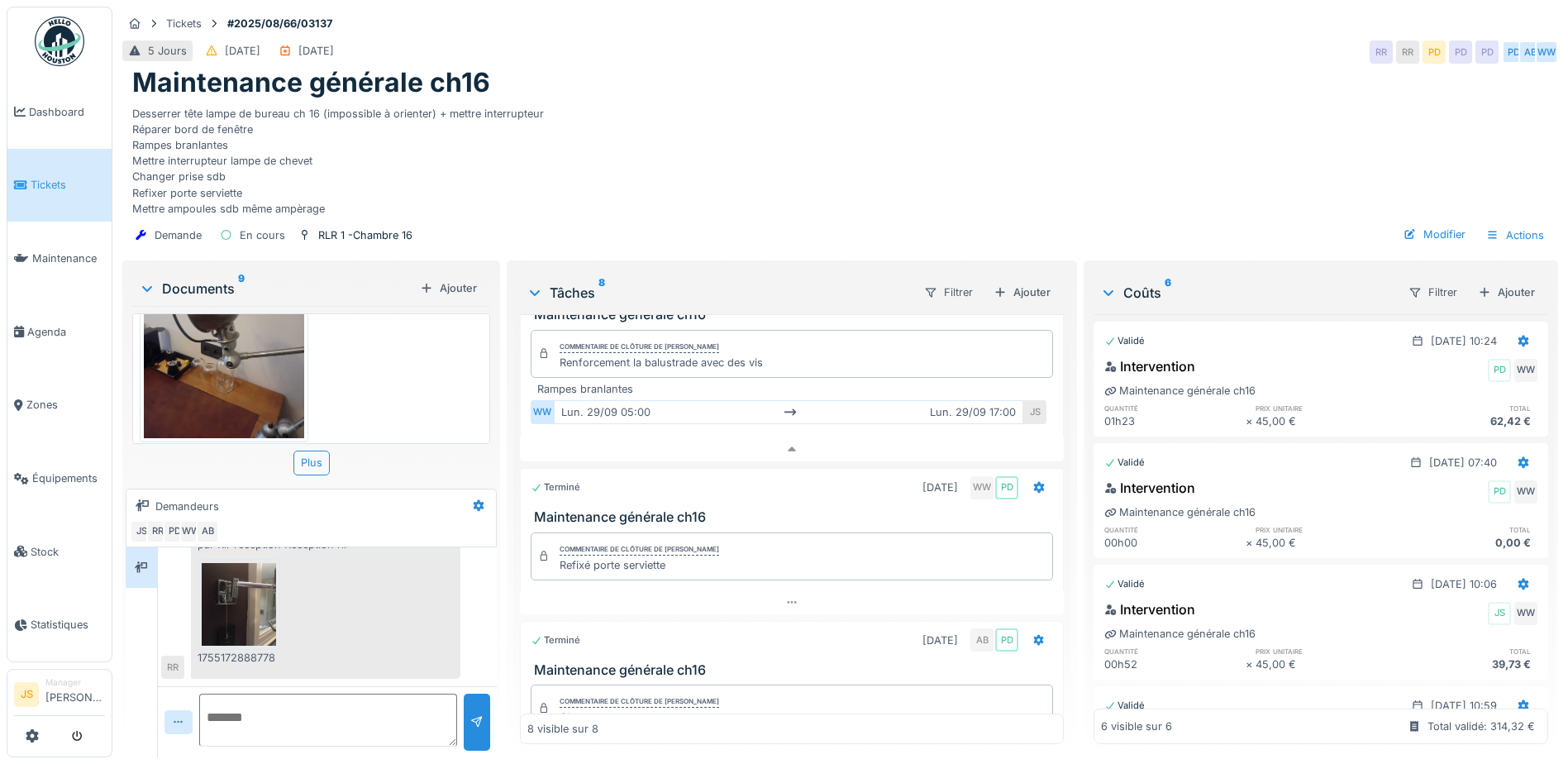
click at [636, 525] on h3 "Maintenance générale ch16" at bounding box center [795, 517] width 522 height 16
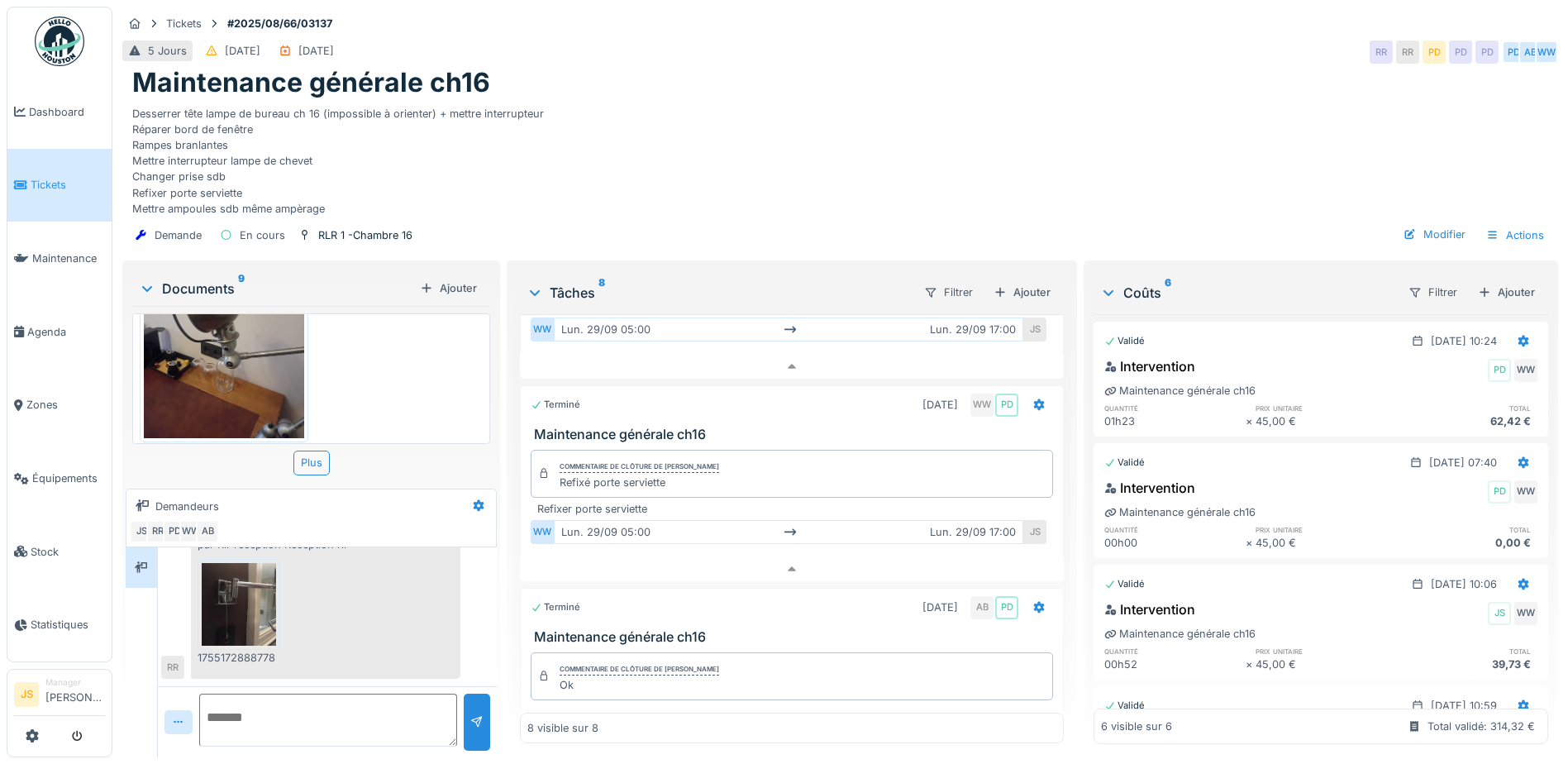
scroll to position [692, 0]
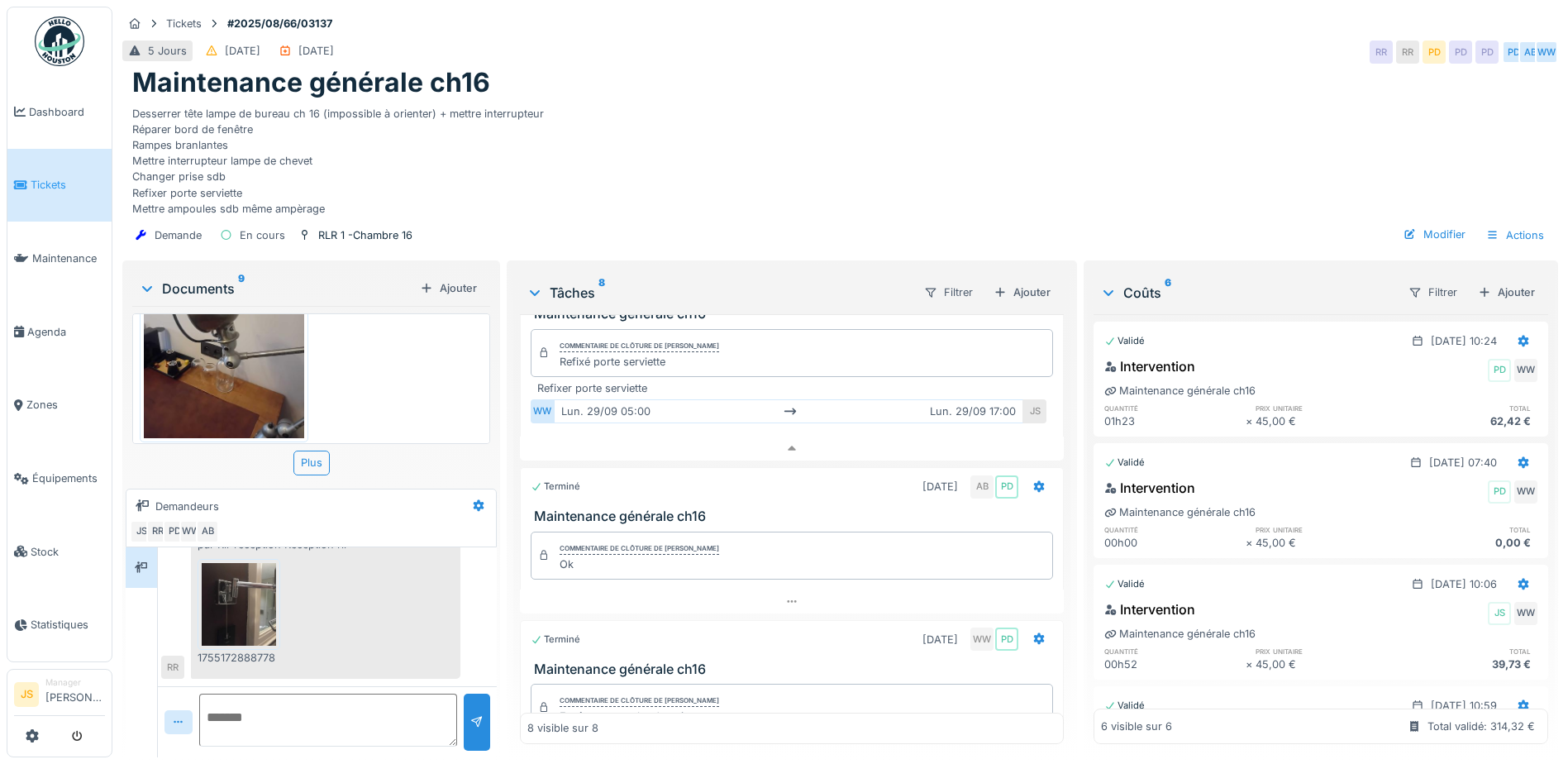
click at [651, 524] on h3 "Maintenance générale ch16" at bounding box center [795, 516] width 522 height 16
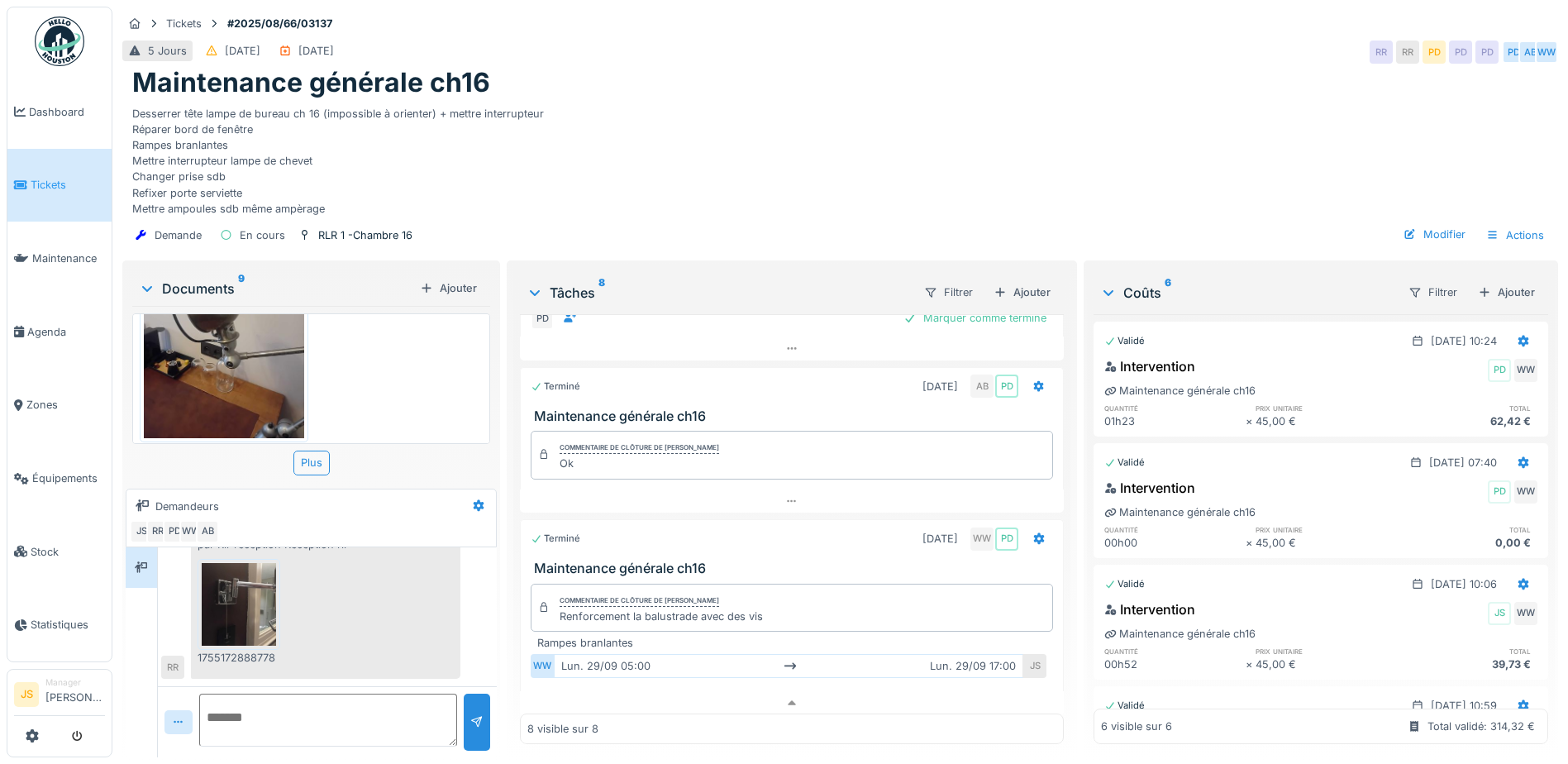
scroll to position [233, 0]
click at [626, 426] on h3 "Maintenance générale ch16" at bounding box center [795, 418] width 522 height 16
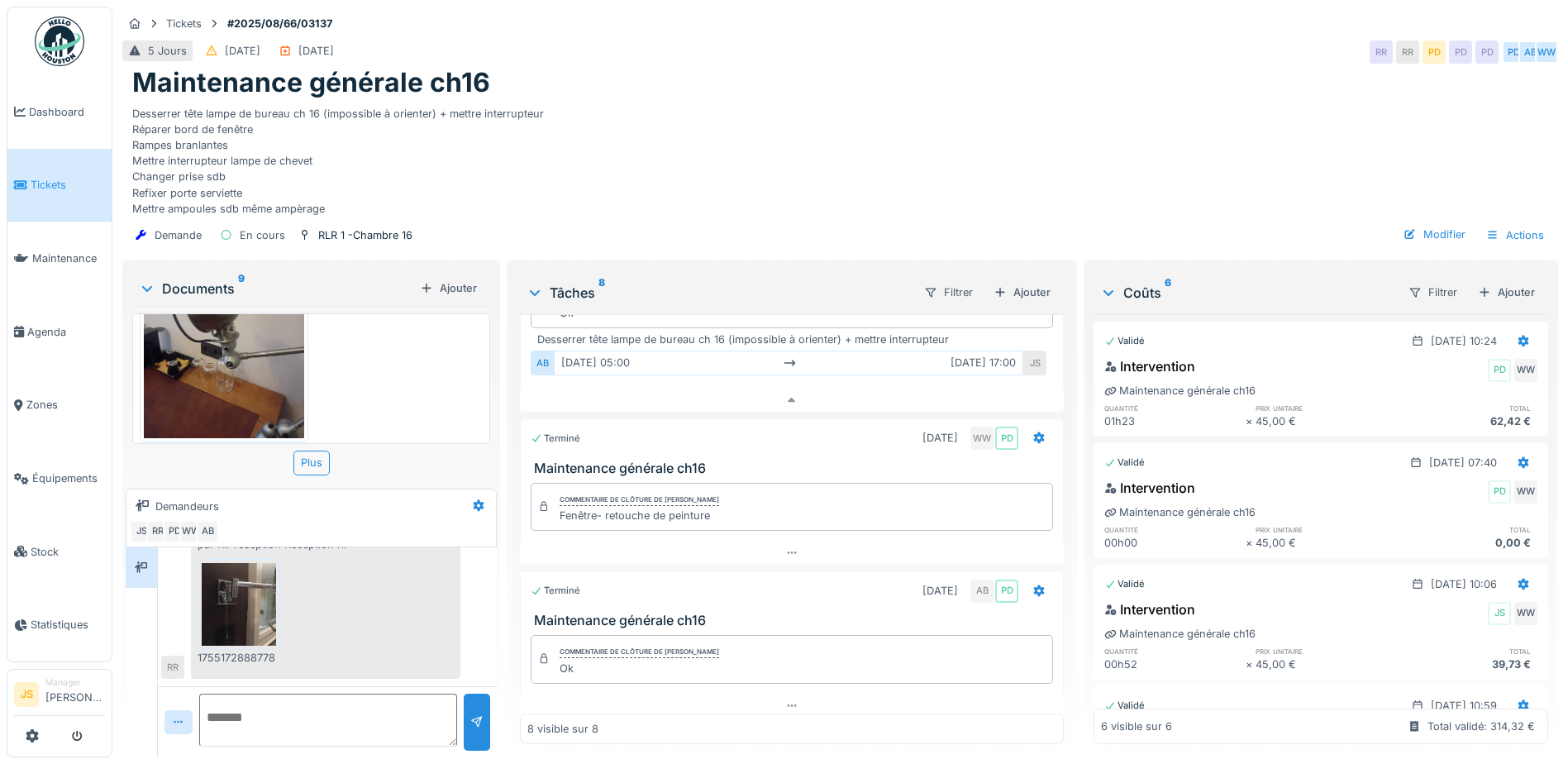
scroll to position [996, 0]
click at [645, 472] on h3 "Maintenance générale ch16" at bounding box center [795, 465] width 522 height 16
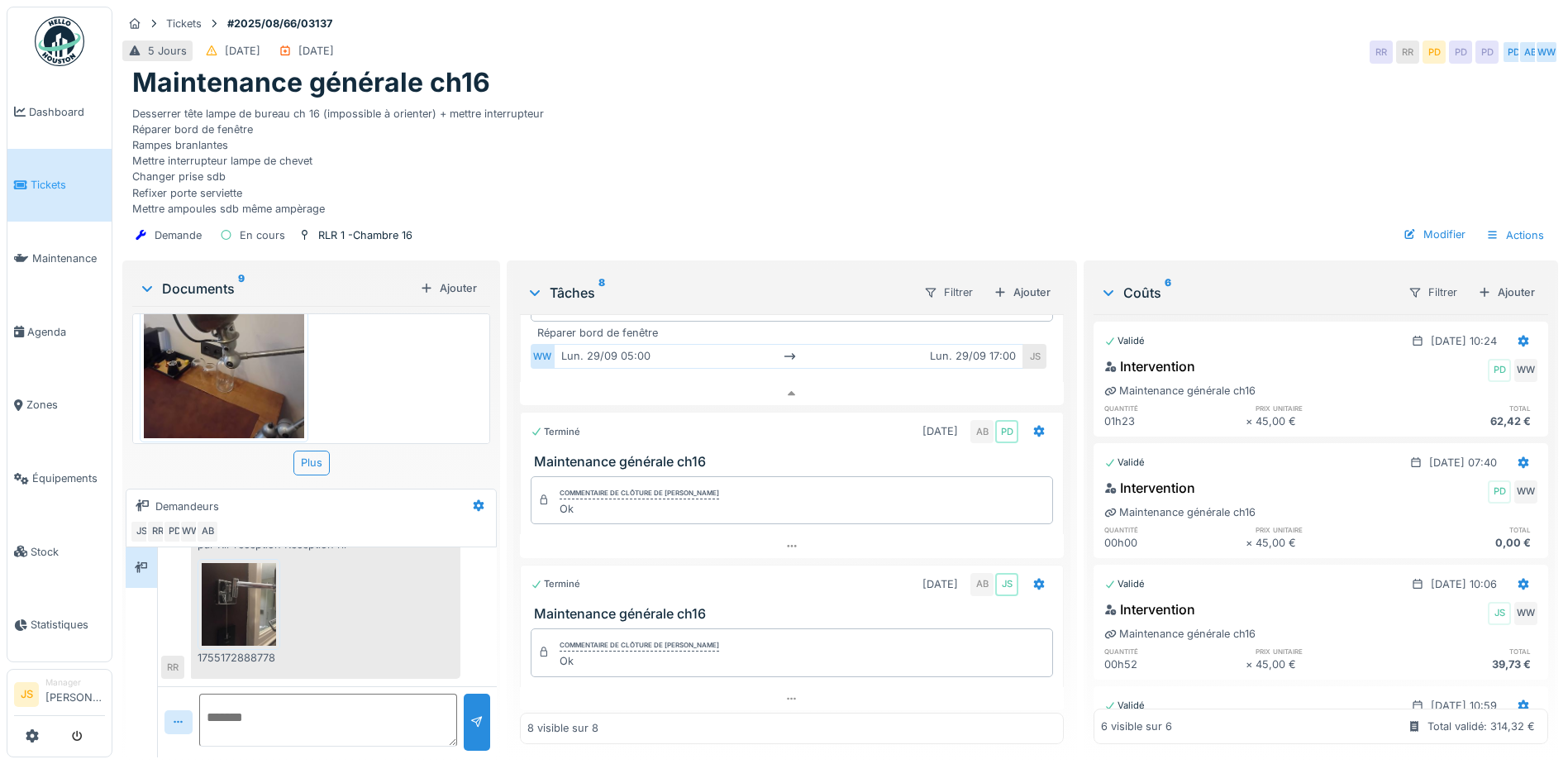
scroll to position [1308, 0]
click at [597, 451] on h3 "Maintenance générale ch16" at bounding box center [795, 459] width 522 height 16
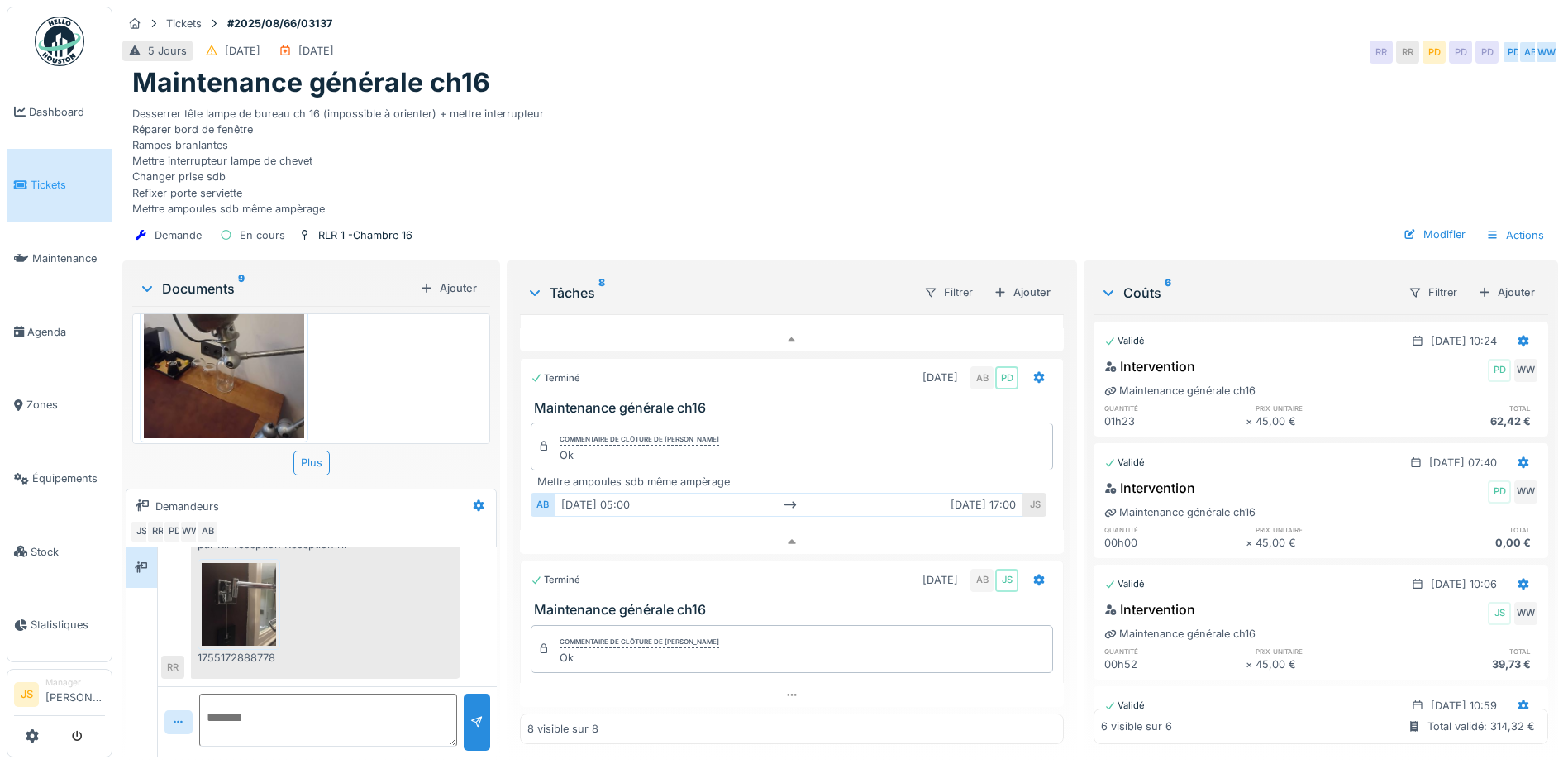
scroll to position [1357, 0]
click at [634, 602] on h3 "Maintenance générale ch16" at bounding box center [795, 610] width 522 height 16
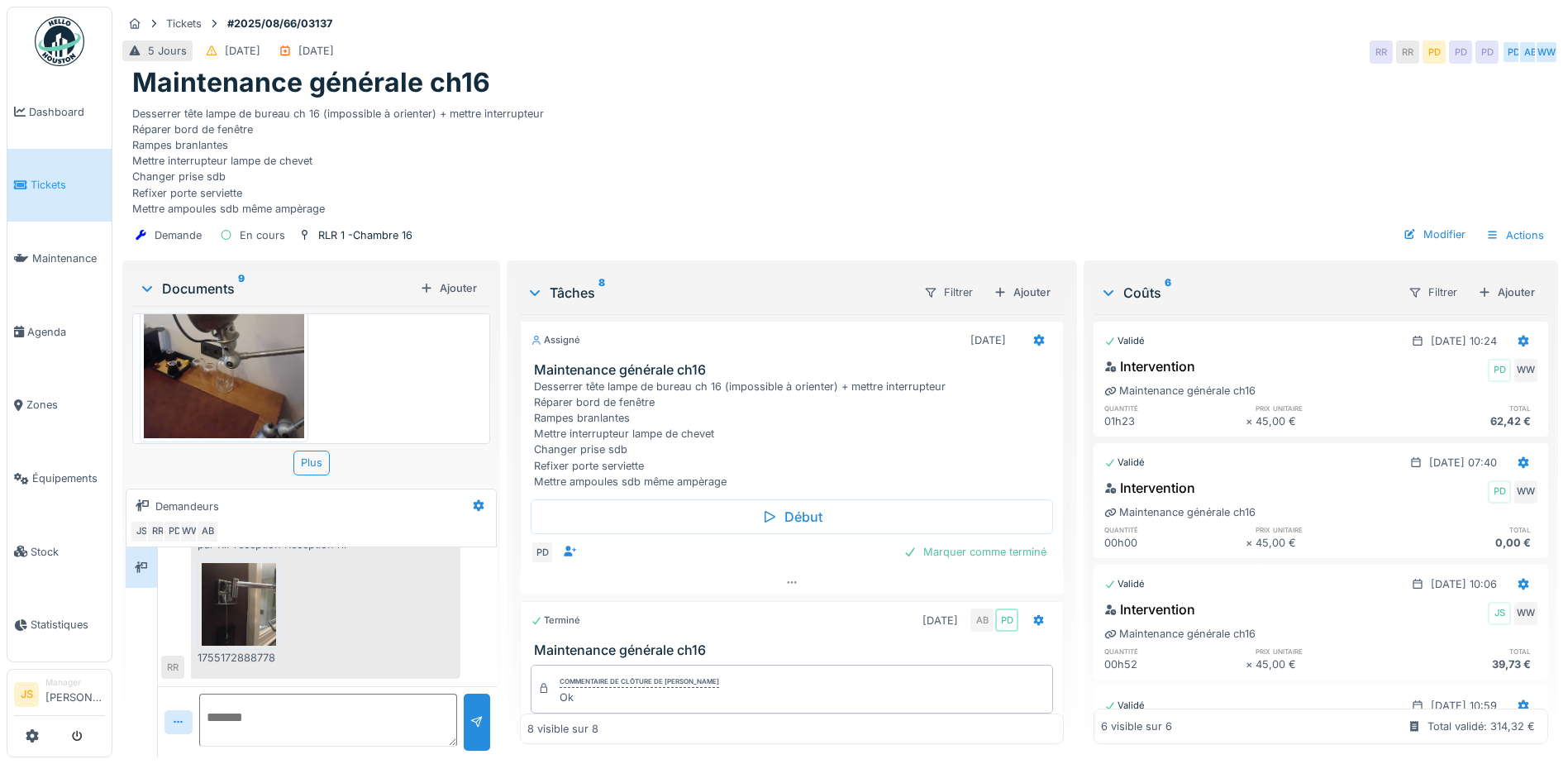
scroll to position [0, 0]
click at [962, 564] on div "Marquer comme terminé" at bounding box center [975, 553] width 157 height 23
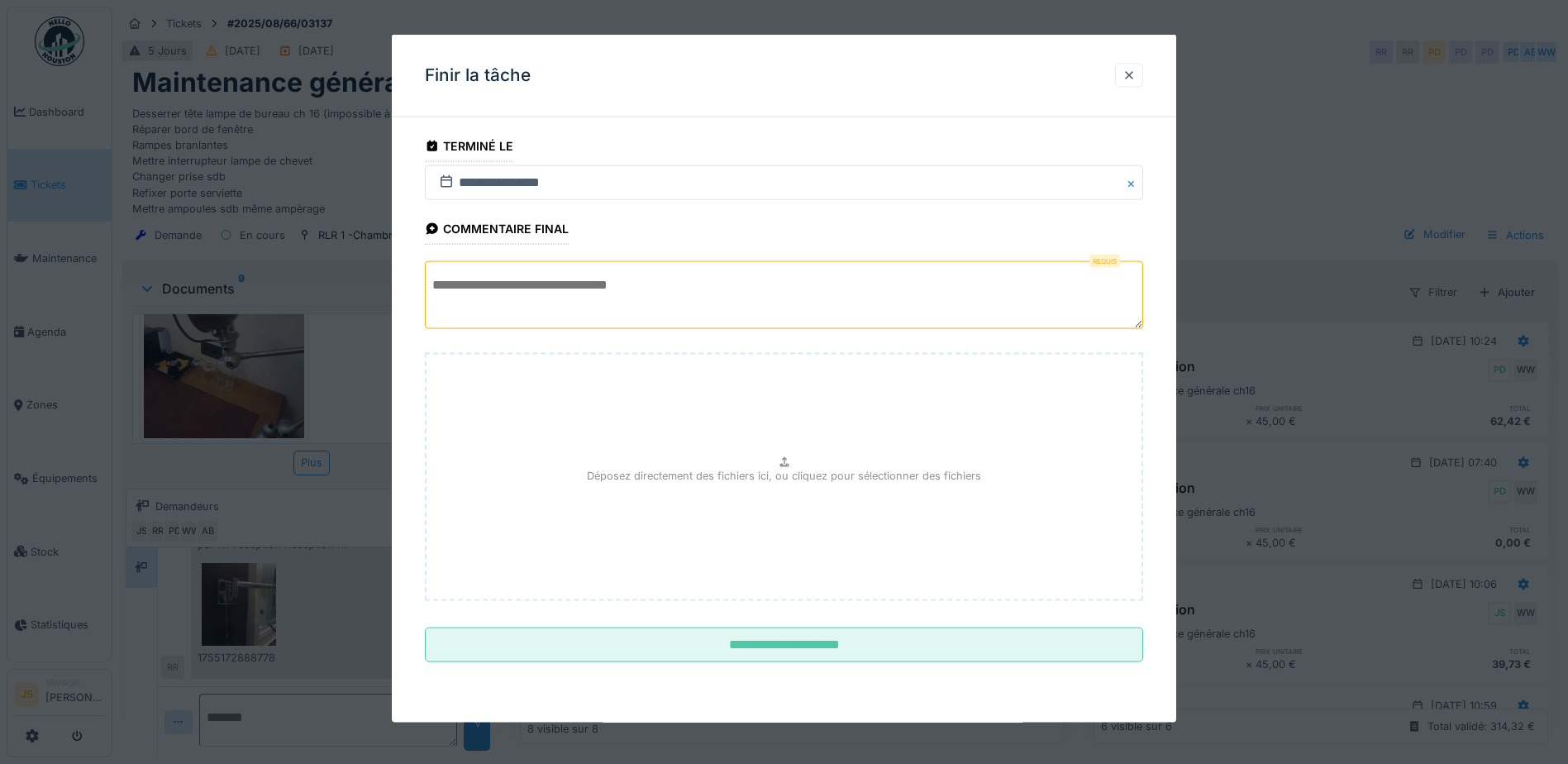
click at [647, 285] on textarea at bounding box center [783, 295] width 718 height 68
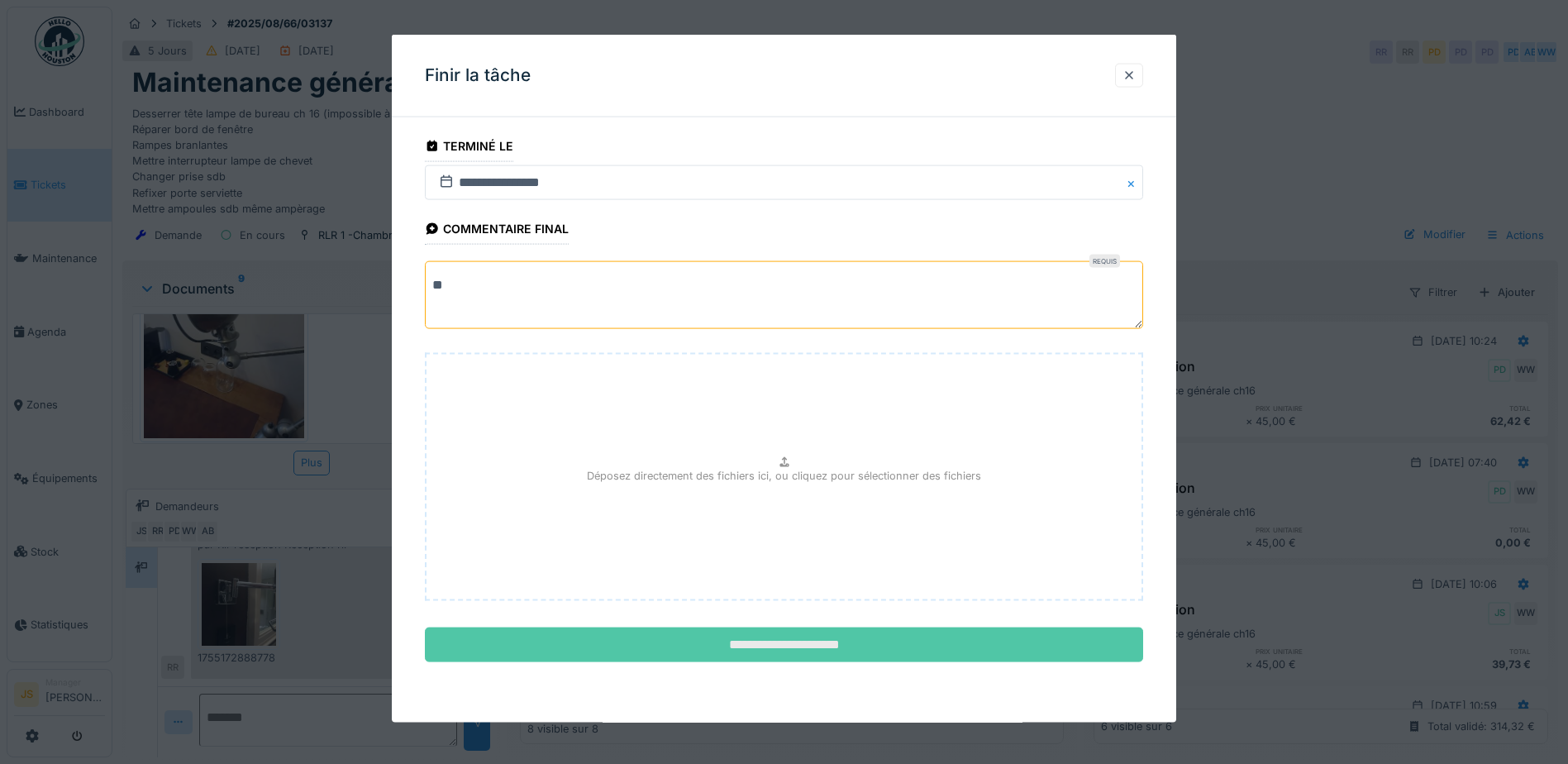
type textarea "**"
click at [811, 644] on input "**********" at bounding box center [783, 645] width 718 height 35
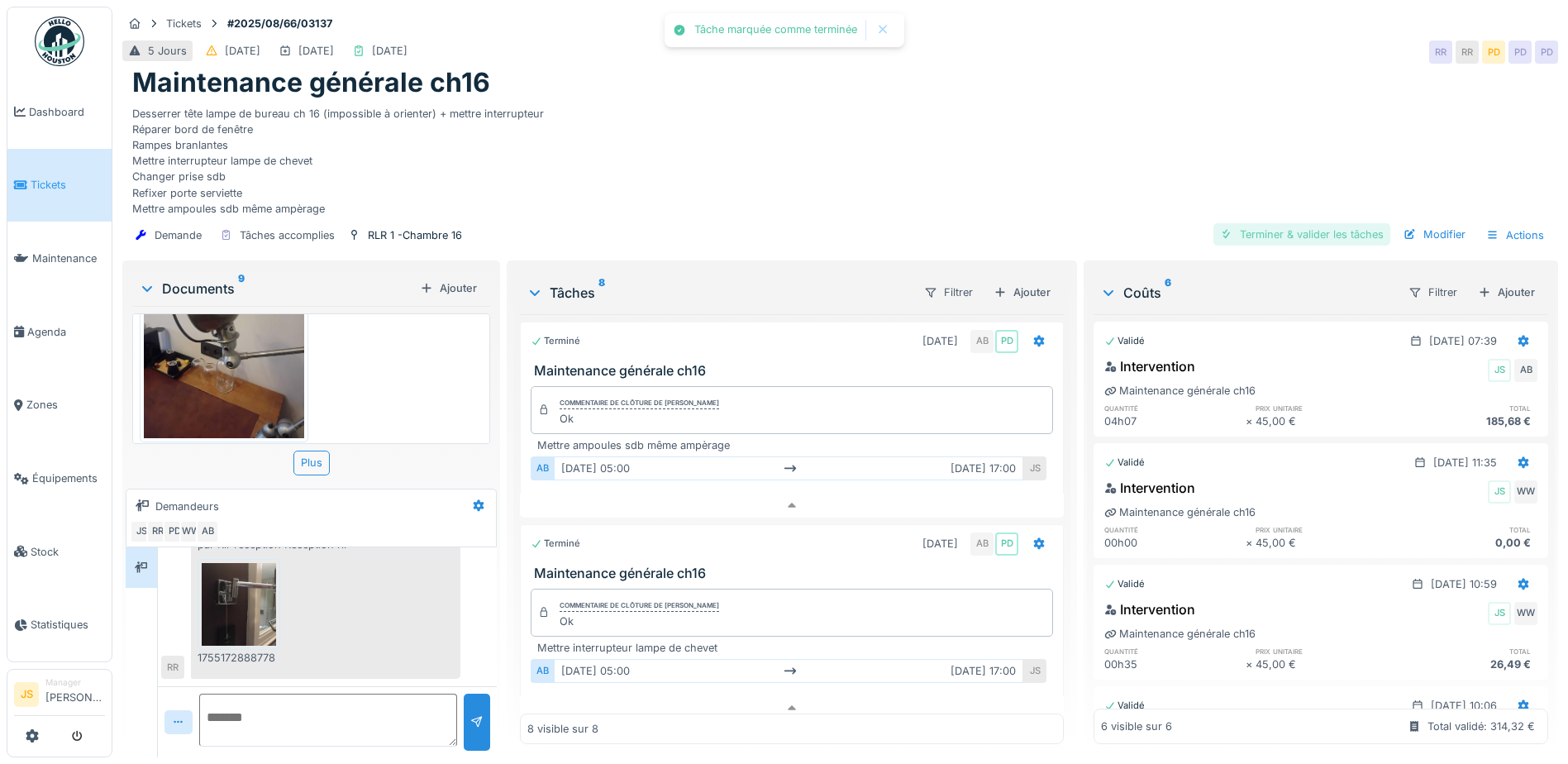
click at [1282, 245] on div "Terminer & valider les tâches" at bounding box center [1301, 234] width 177 height 23
click at [1301, 245] on div "Clôturer le ticket" at bounding box center [1333, 234] width 115 height 23
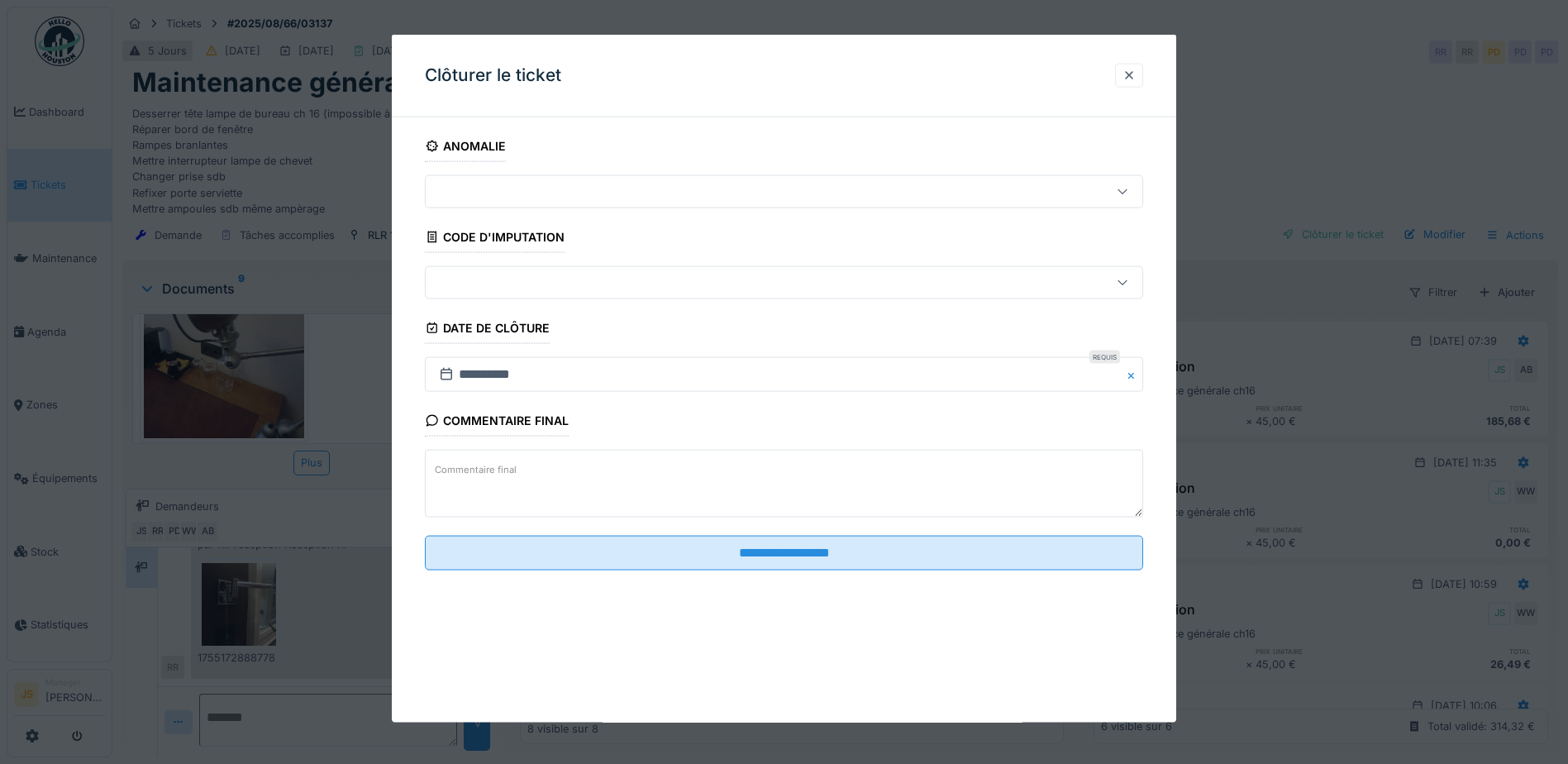
click at [747, 499] on textarea "Commentaire final" at bounding box center [783, 484] width 718 height 68
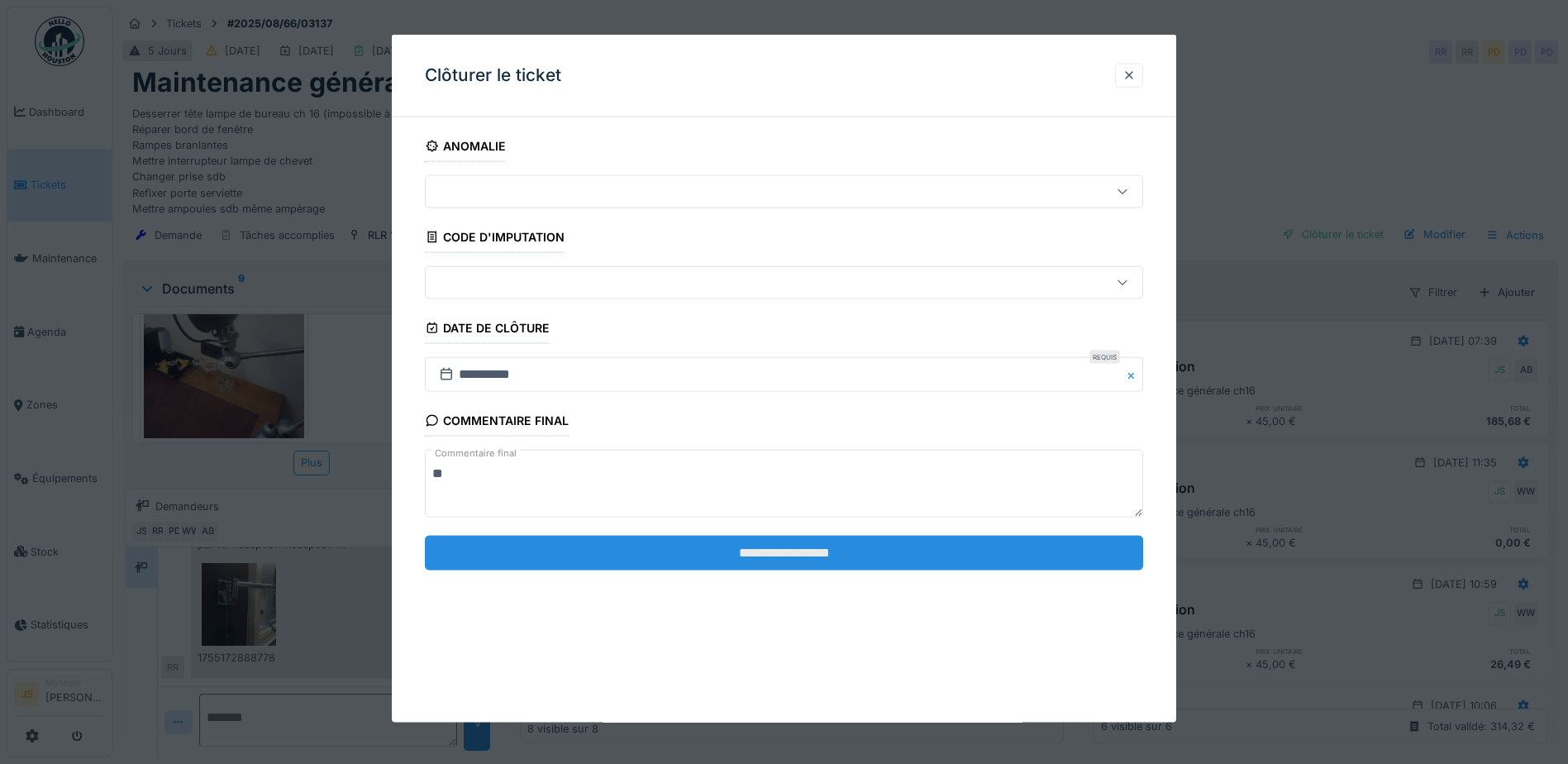
type textarea "**"
click at [774, 542] on input "**********" at bounding box center [783, 553] width 718 height 35
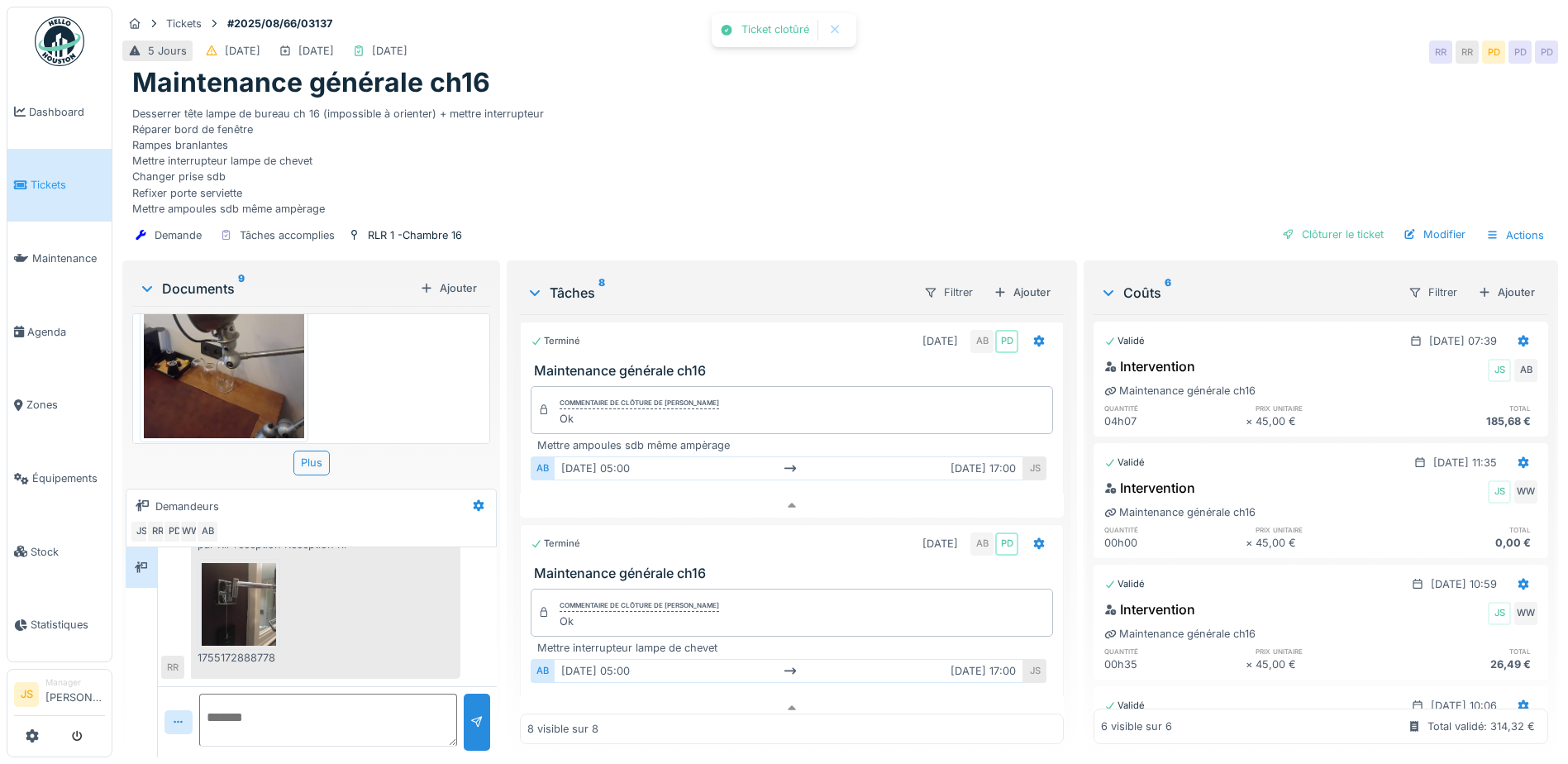
scroll to position [225, 0]
